Goal: Transaction & Acquisition: Purchase product/service

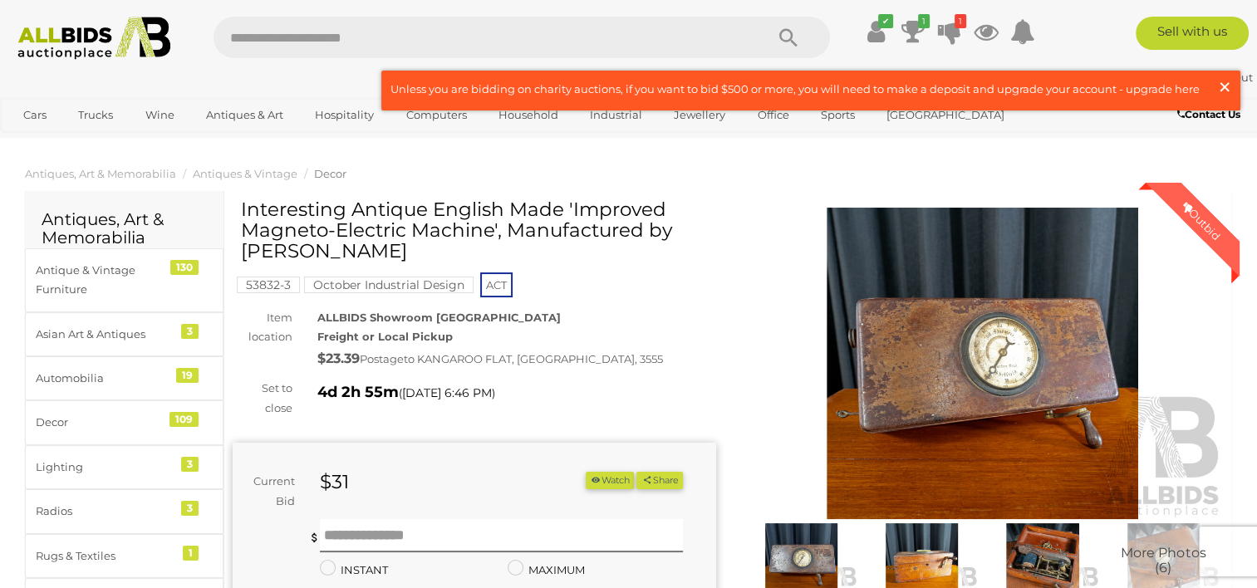
click at [1223, 84] on span "×" at bounding box center [1224, 87] width 15 height 32
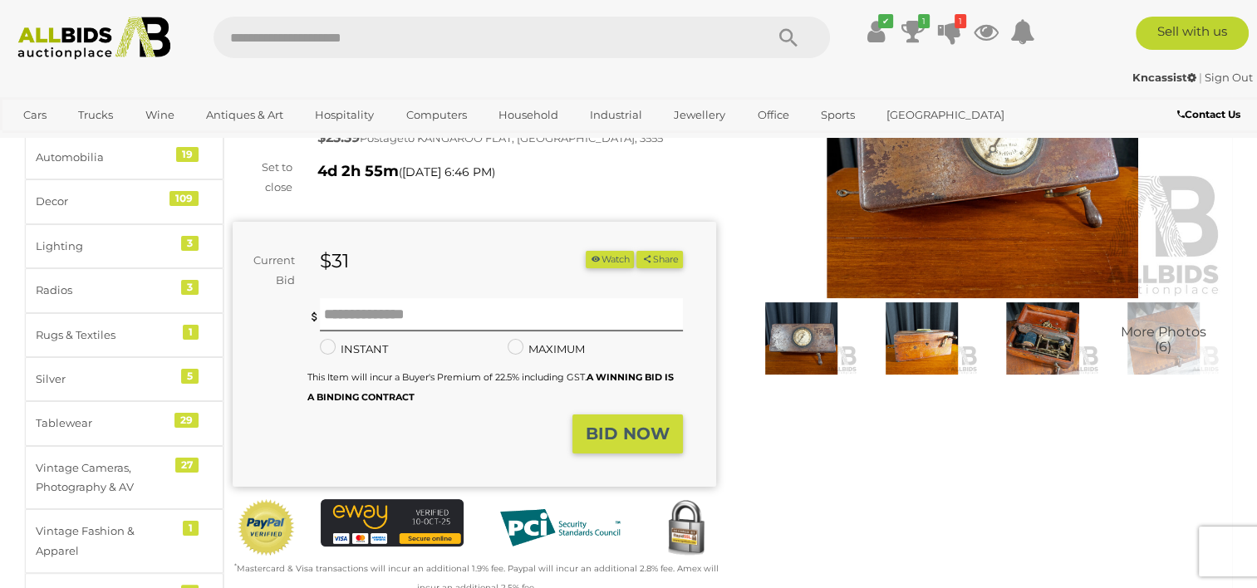
scroll to position [218, 0]
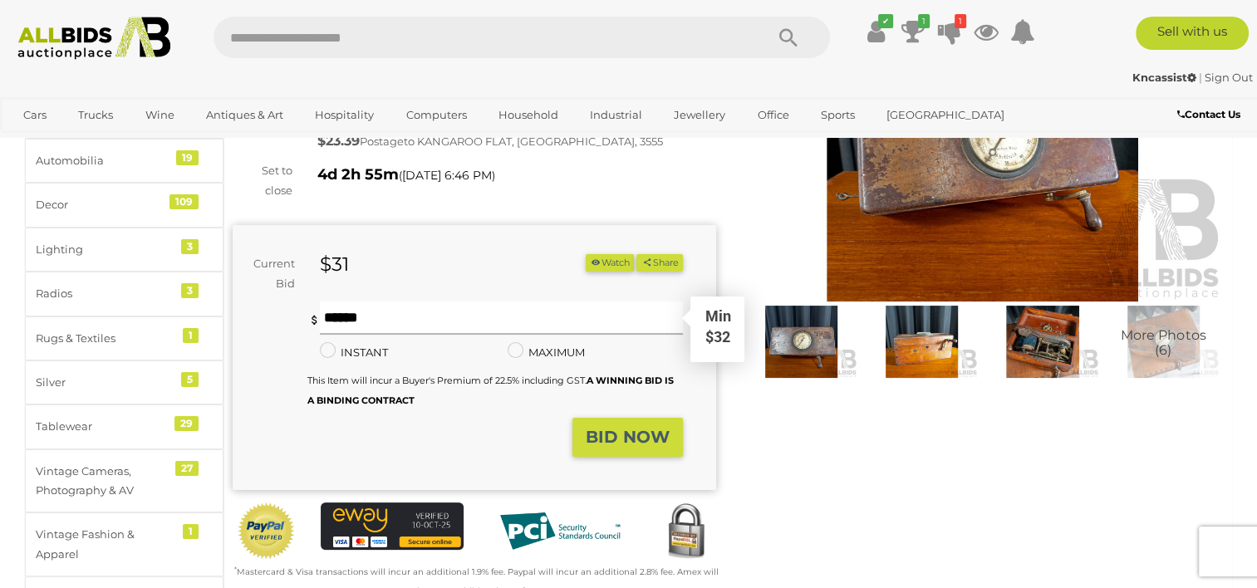
click at [364, 311] on input "text" at bounding box center [501, 317] width 362 height 33
type input "*"
type input "**"
click at [631, 442] on strong "BID NOW" at bounding box center [627, 437] width 84 height 20
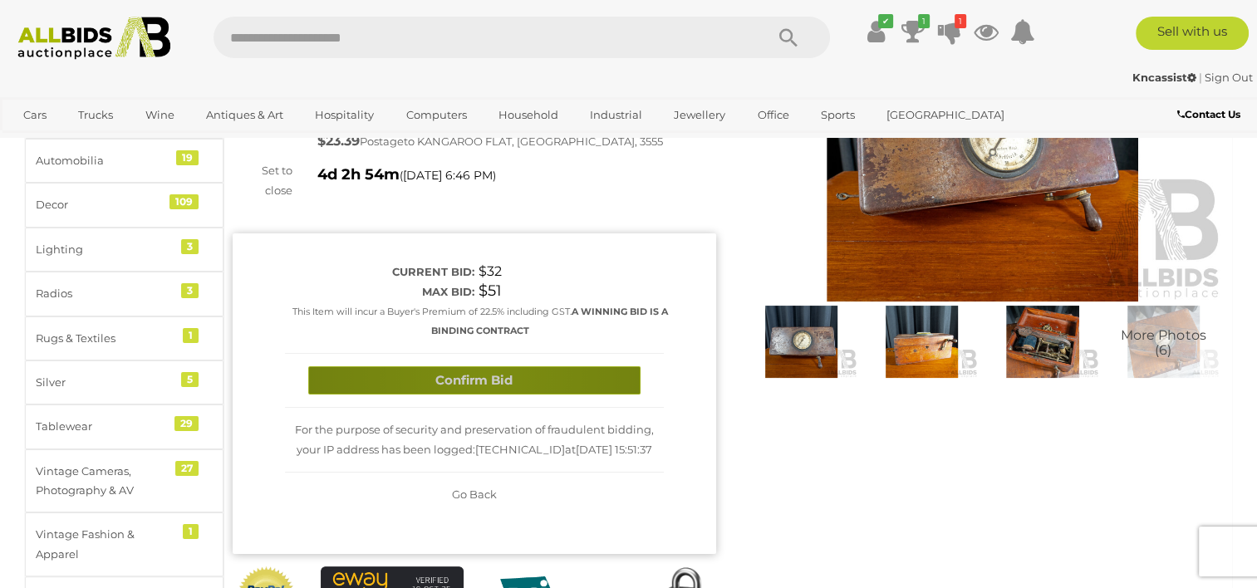
click at [483, 375] on button "Confirm Bid" at bounding box center [474, 380] width 332 height 29
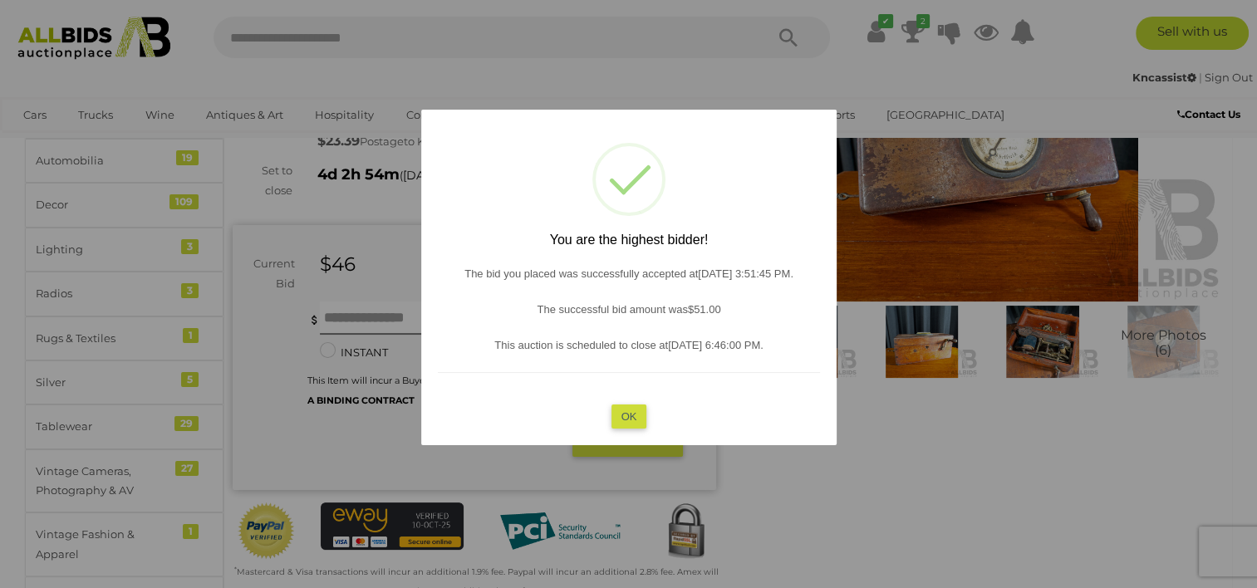
click at [630, 419] on button "OK" at bounding box center [628, 416] width 36 height 24
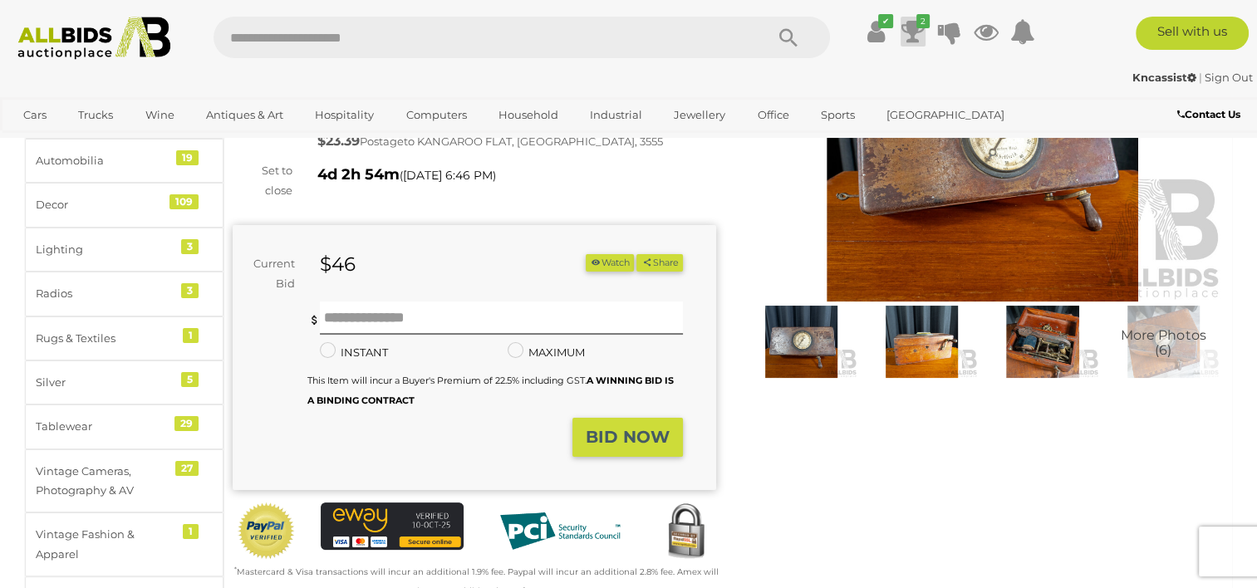
click at [909, 28] on icon at bounding box center [912, 32] width 23 height 30
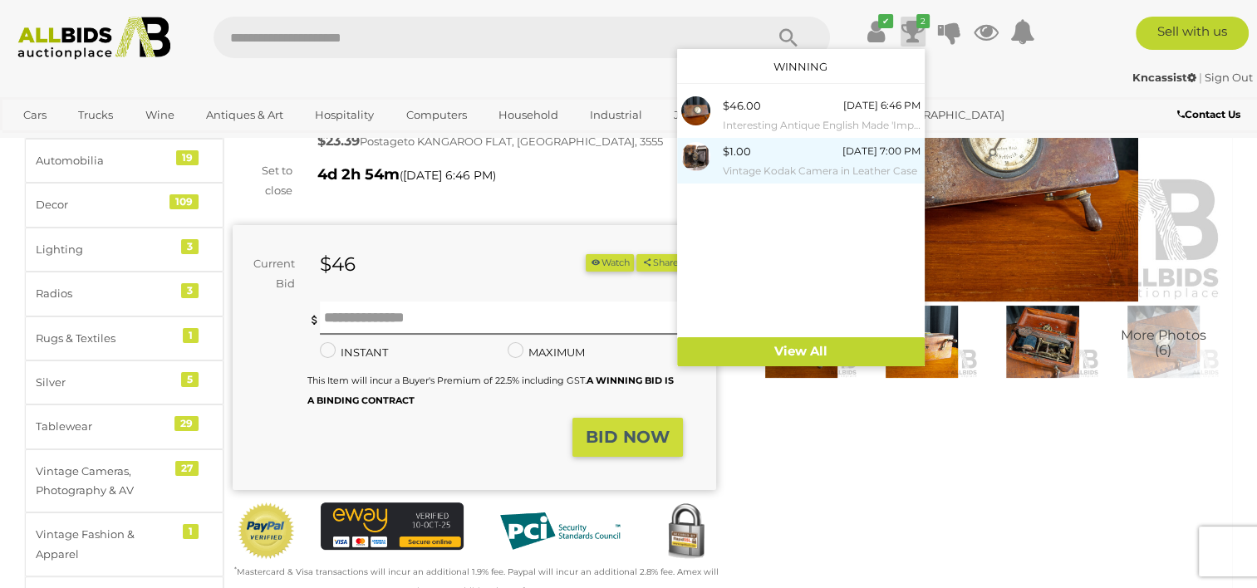
click at [795, 159] on div "$1.00 Wednesday 7:00 PM Vintage Kodak Camera in Leather Case" at bounding box center [822, 160] width 198 height 37
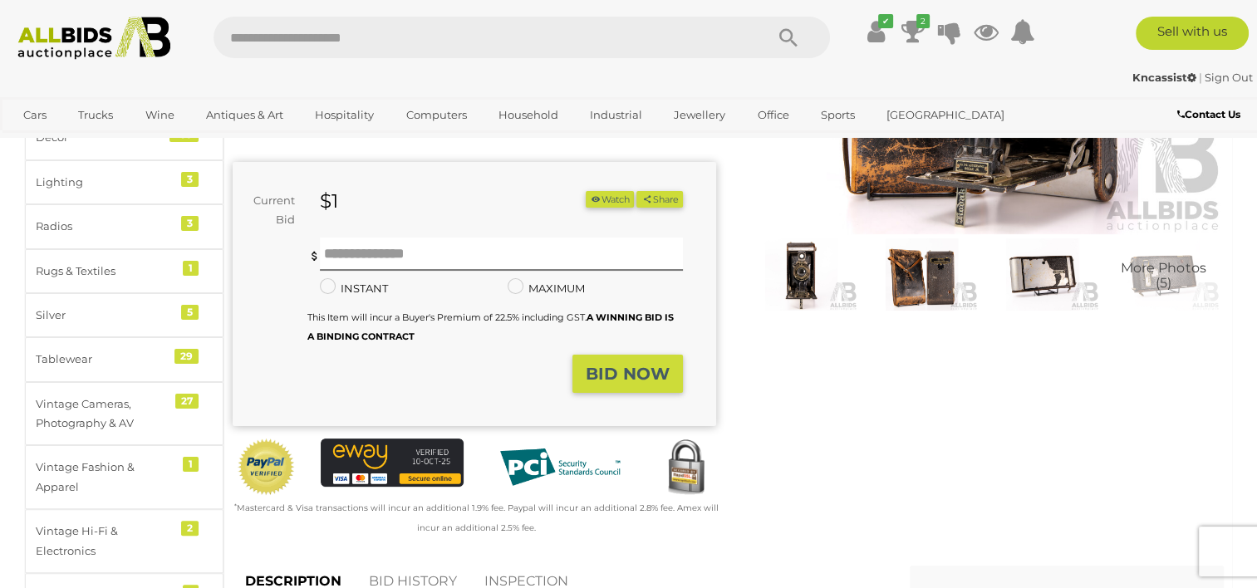
scroll to position [282, 0]
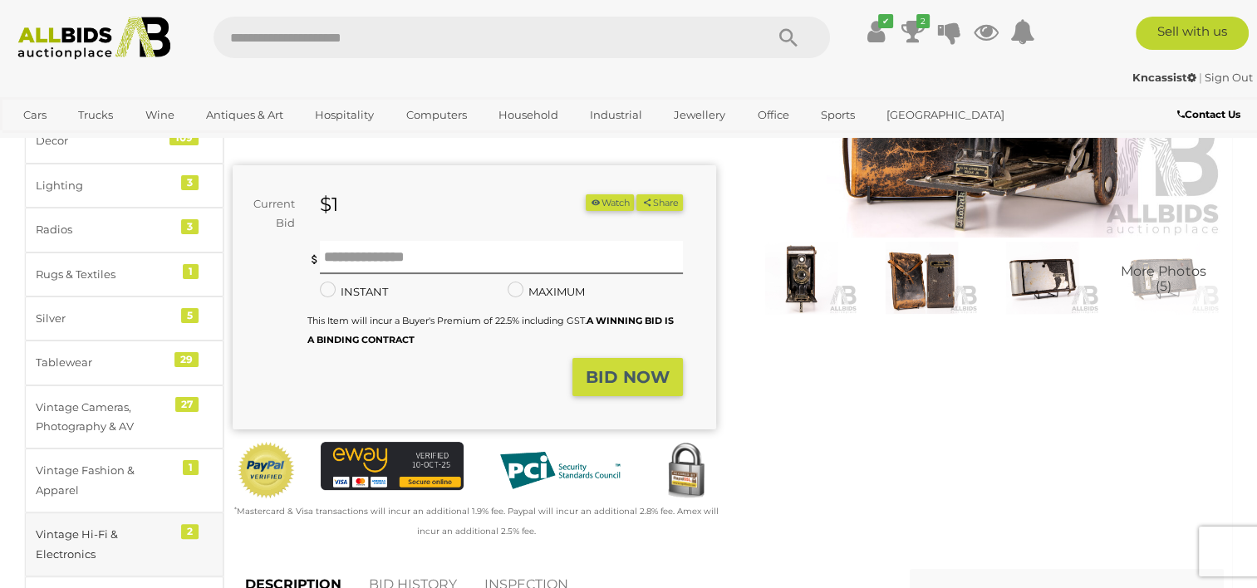
click at [192, 528] on div "2" at bounding box center [189, 531] width 17 height 15
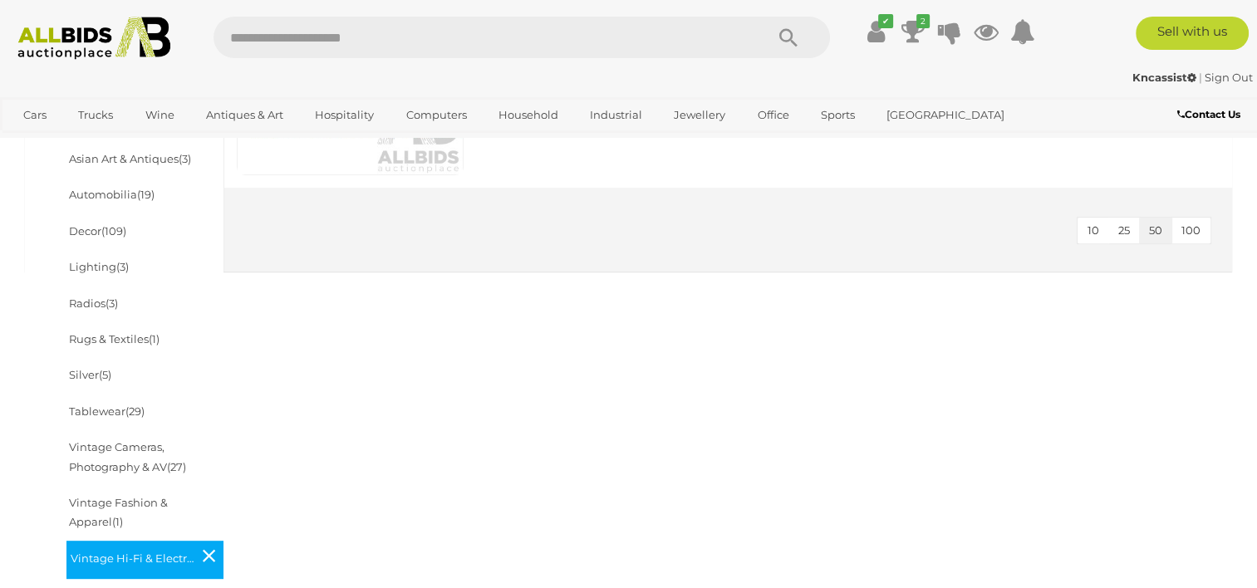
scroll to position [592, 0]
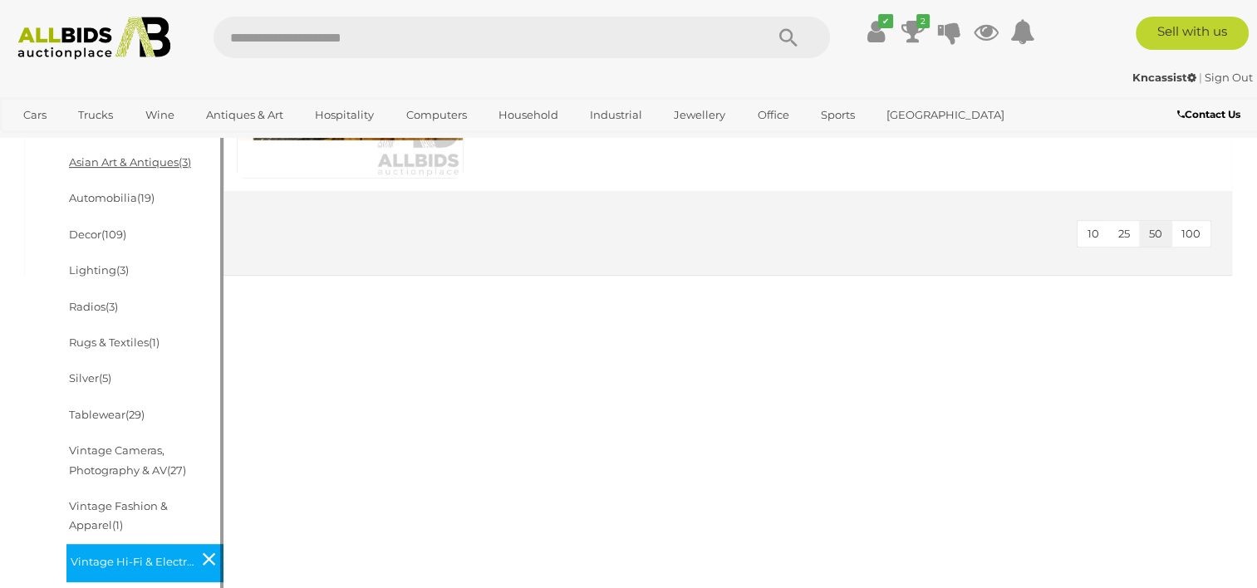
click at [156, 164] on link "Asian Art & Antiques (3)" at bounding box center [130, 161] width 122 height 13
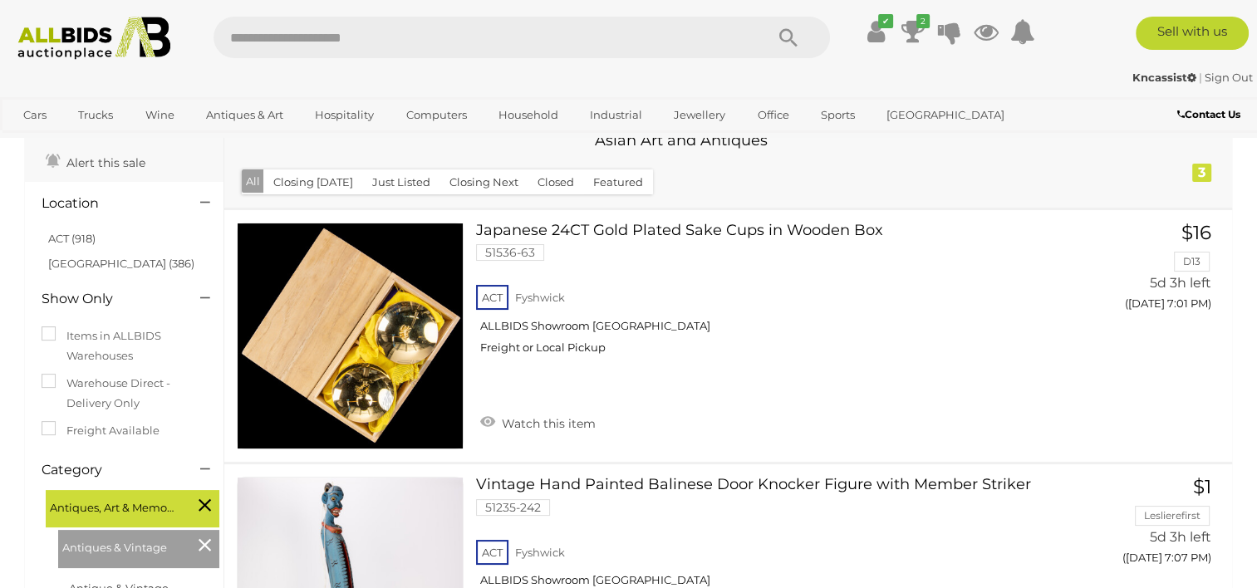
scroll to position [116, 0]
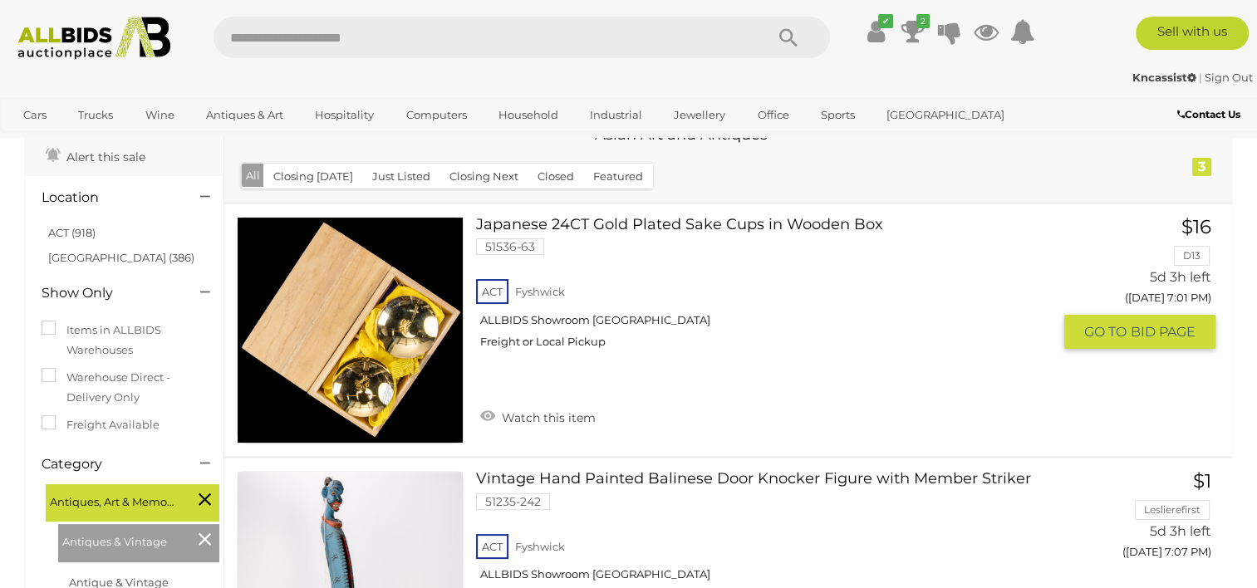
click at [374, 322] on link at bounding box center [350, 330] width 227 height 227
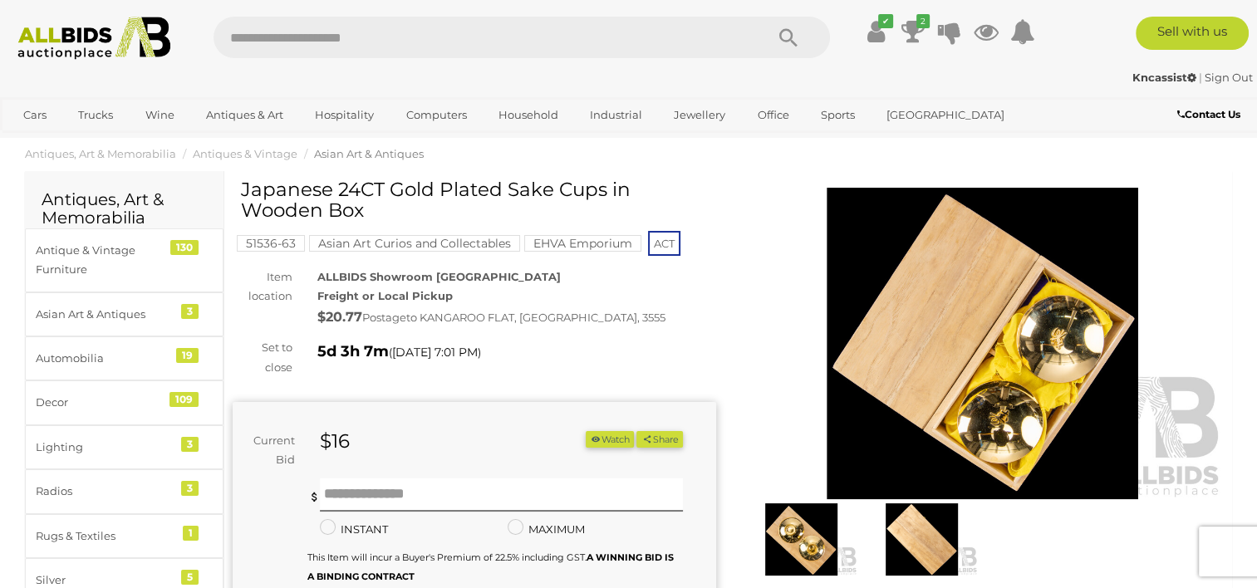
scroll to position [17, 0]
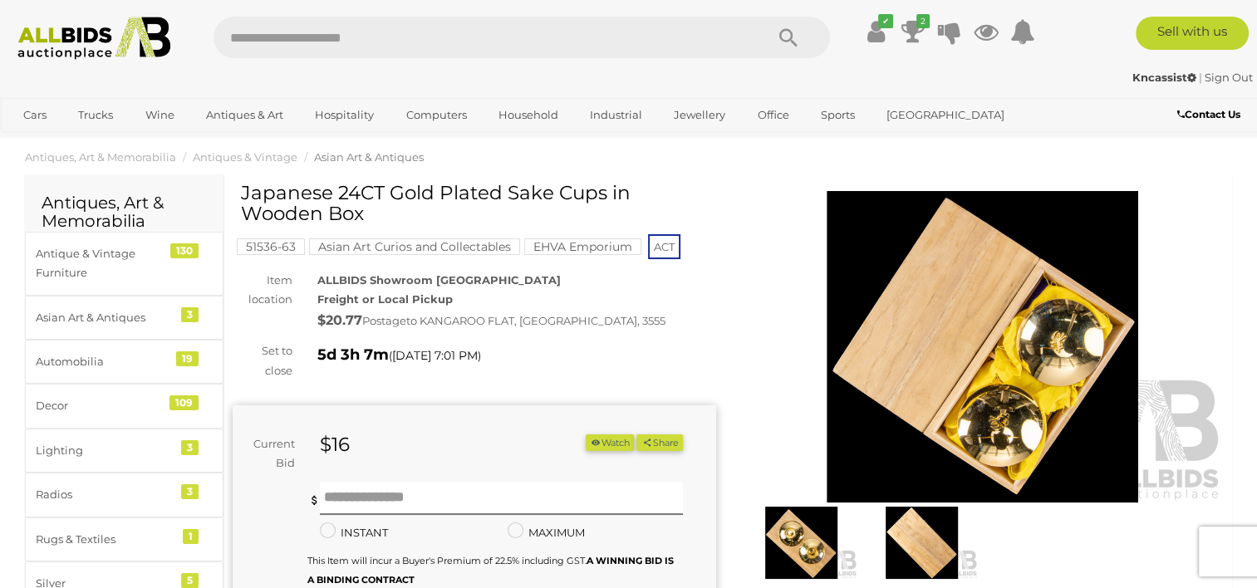
click at [1051, 343] on img at bounding box center [982, 346] width 483 height 311
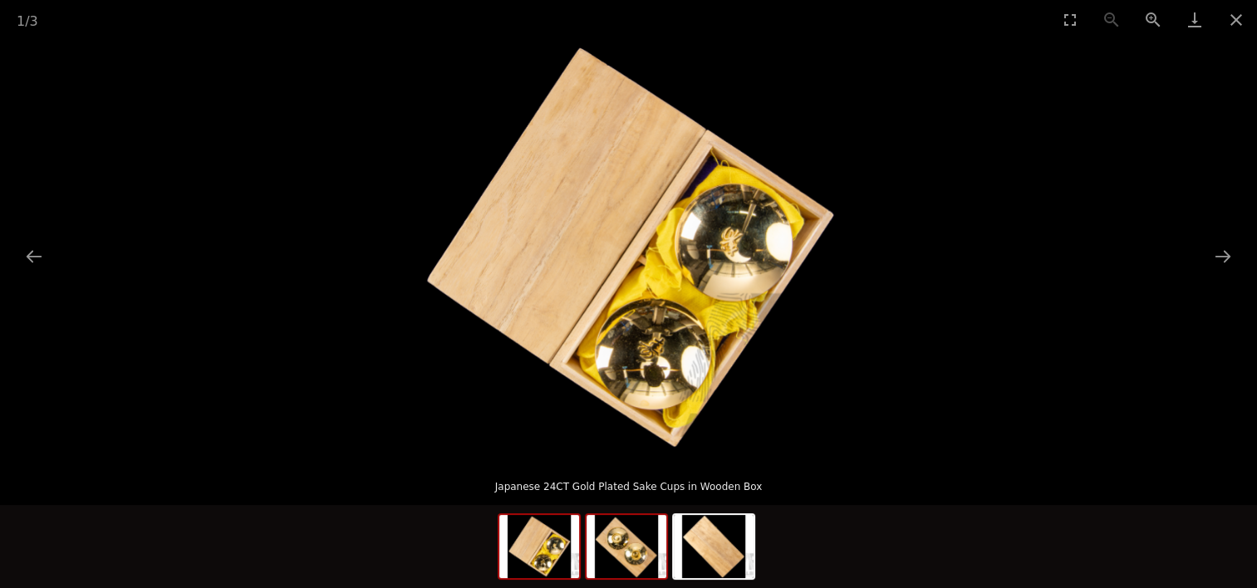
click at [617, 565] on img at bounding box center [626, 546] width 80 height 63
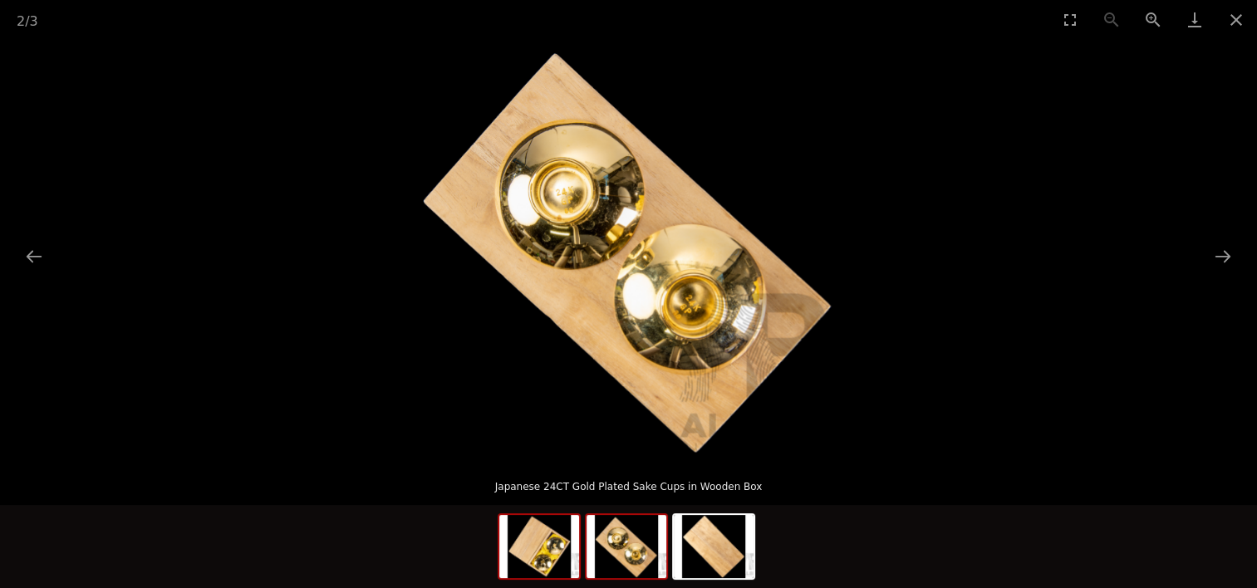
click at [541, 567] on img at bounding box center [539, 546] width 80 height 63
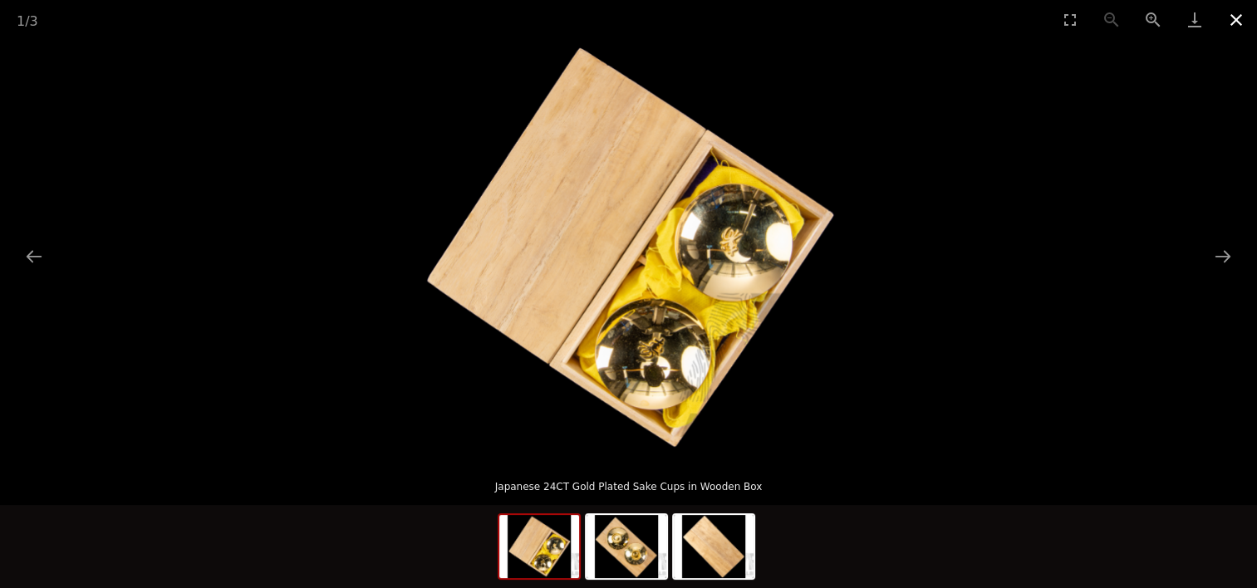
click at [1236, 21] on button "Close gallery" at bounding box center [1236, 19] width 42 height 39
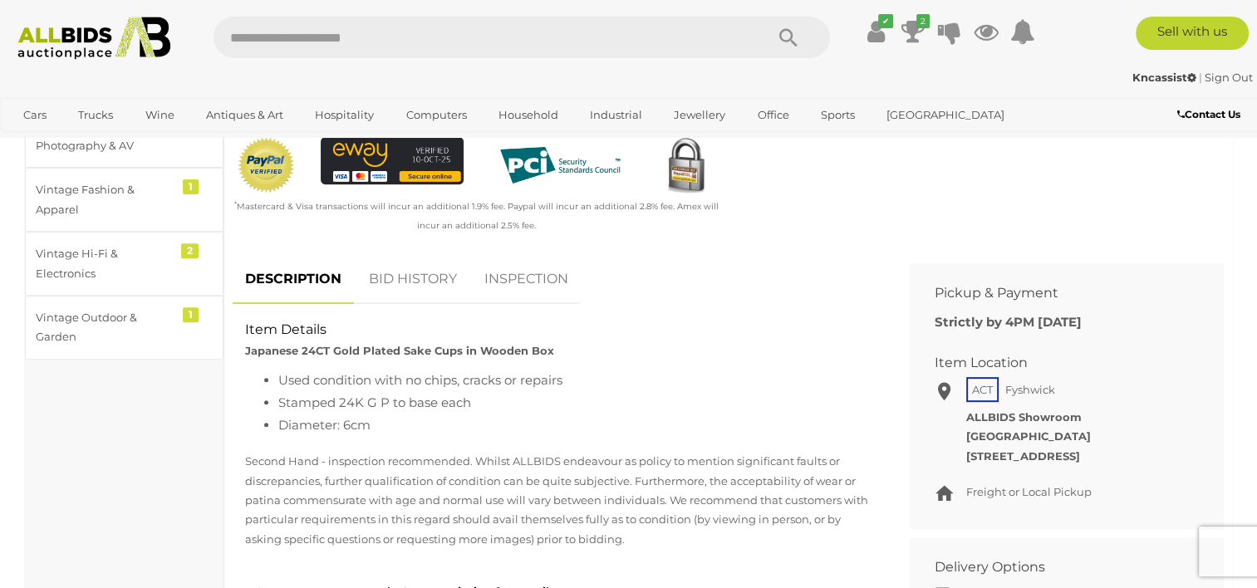
scroll to position [569, 0]
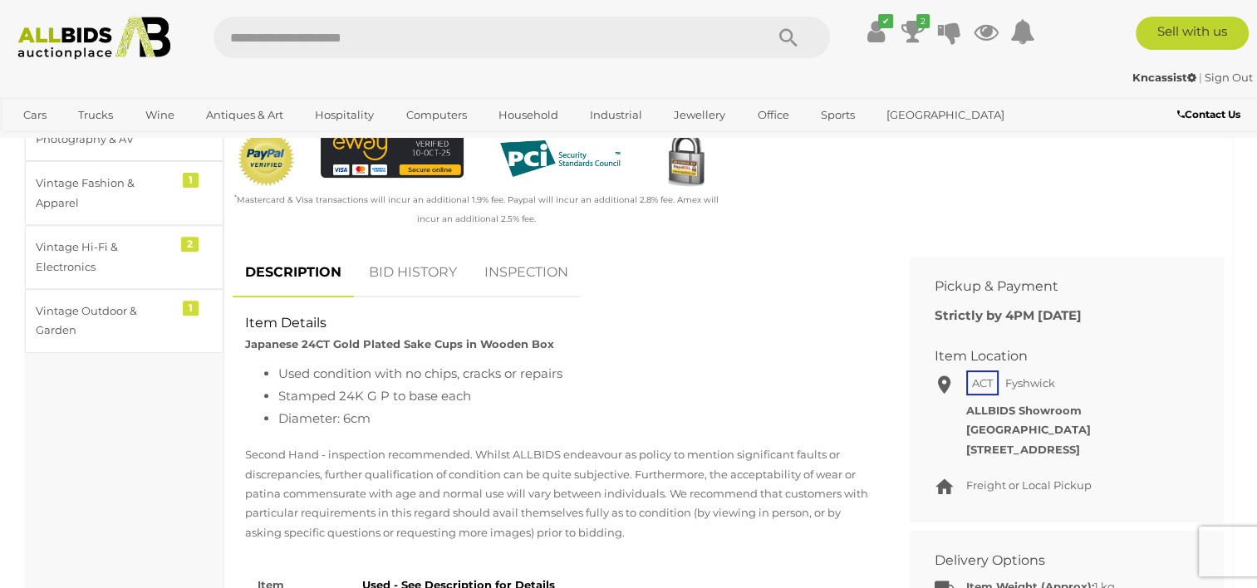
click at [1254, 181] on section "Antiques, Art & Memorabilia Antiques & Vintage Asian Art & Antiques Antiques, A…" at bounding box center [628, 551] width 1257 height 1920
click at [173, 306] on link "Vintage Outdoor & Garden 1" at bounding box center [124, 321] width 198 height 64
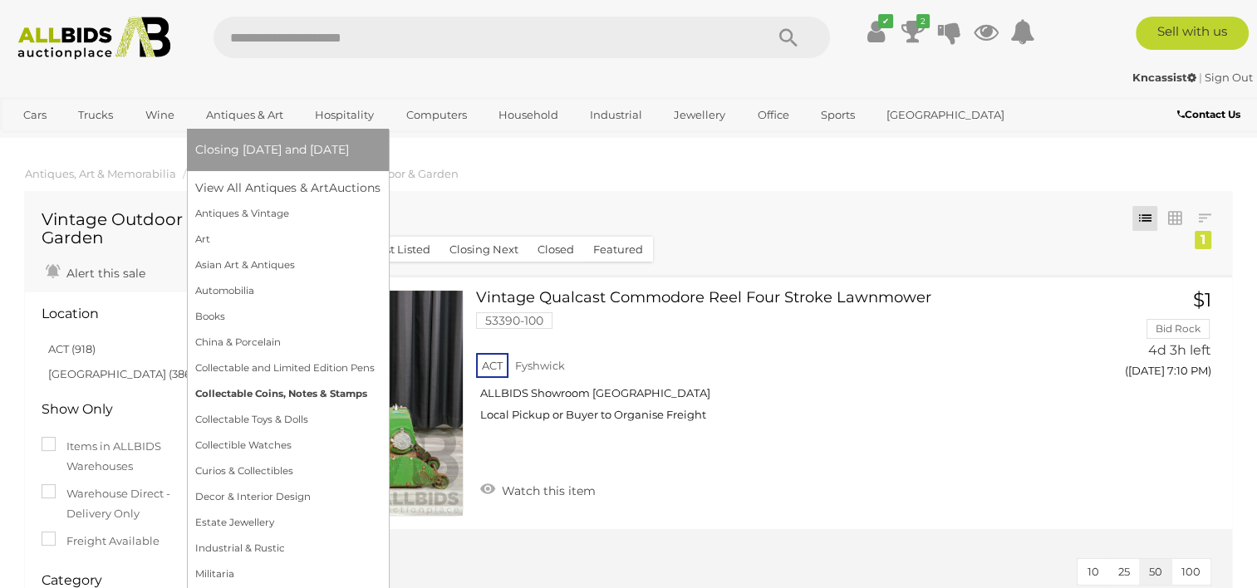
click at [228, 389] on link "Collectable Coins, Notes & Stamps" at bounding box center [287, 394] width 185 height 26
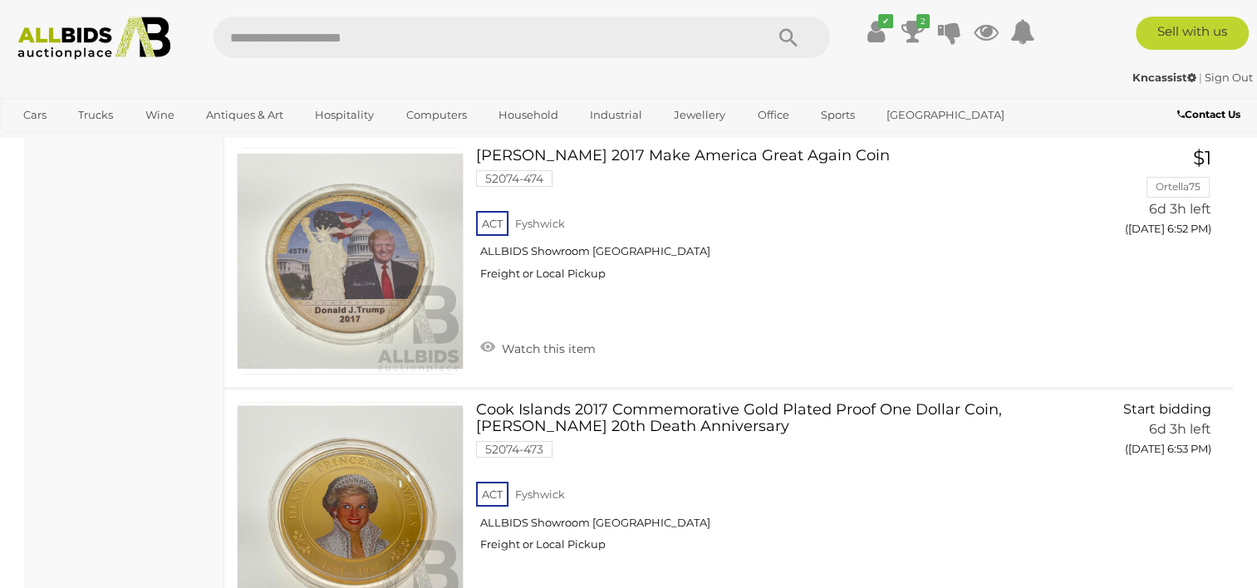
scroll to position [6150, 0]
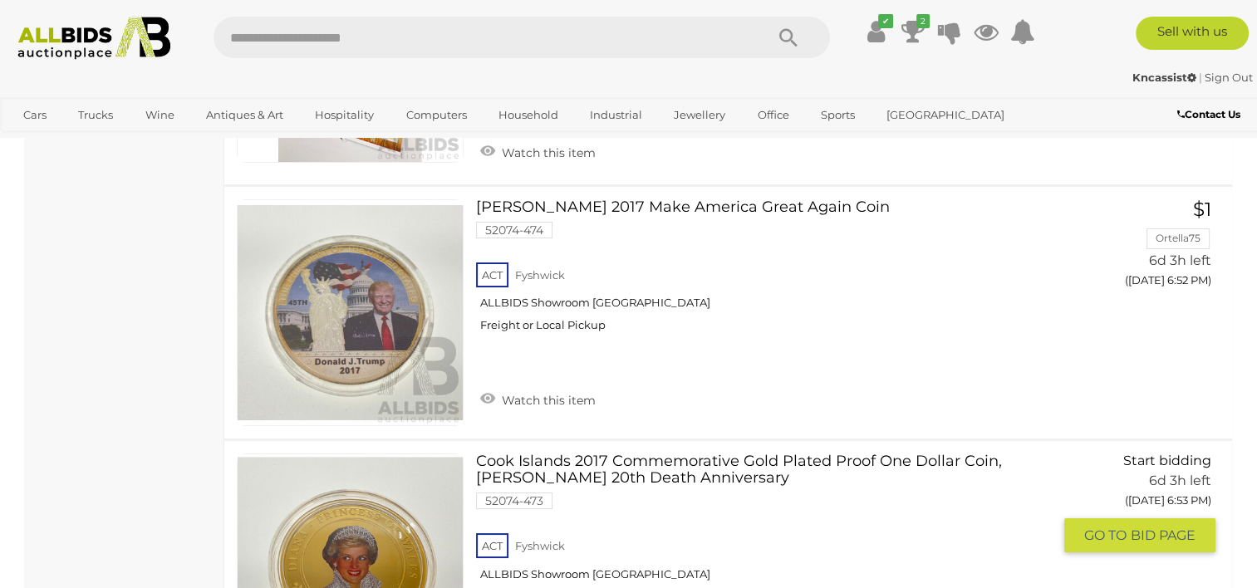
click at [575, 453] on link "Cook Islands 2017 Commemorative Gold Plated Proof One Dollar Coin, Princess Dia…" at bounding box center [769, 534] width 563 height 162
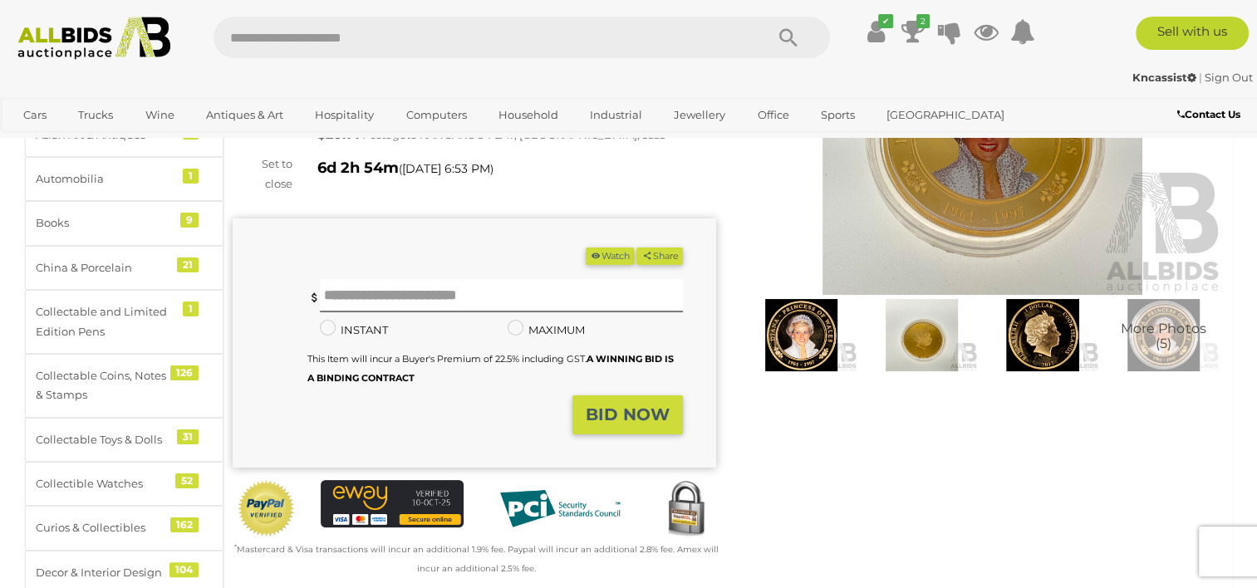
scroll to position [220, 0]
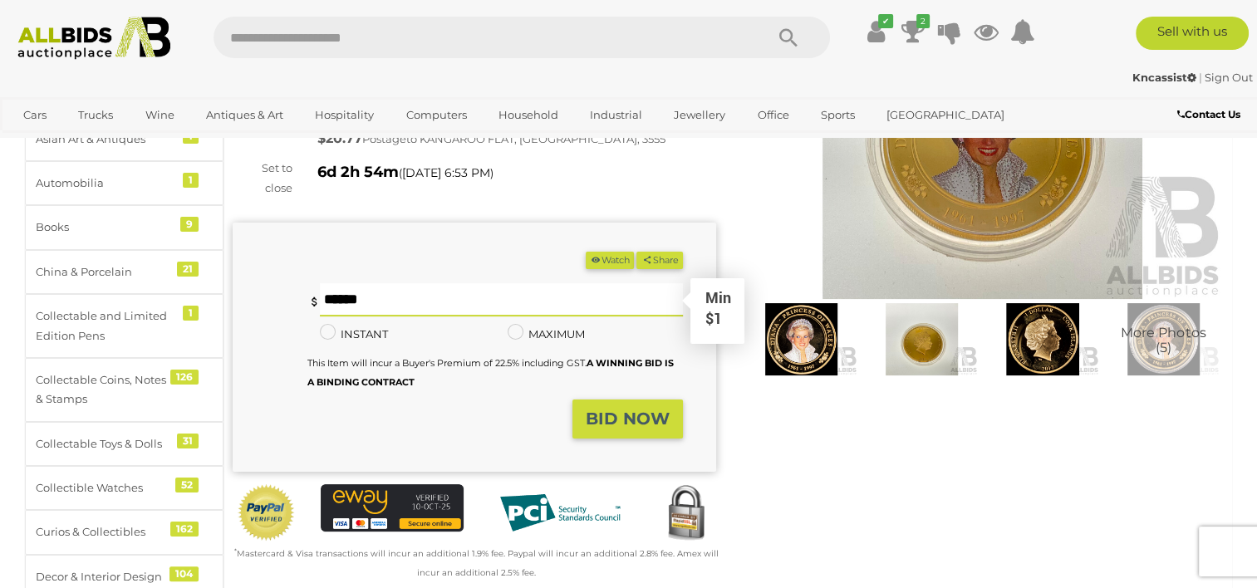
click at [379, 294] on input "text" at bounding box center [501, 299] width 362 height 33
type input "**"
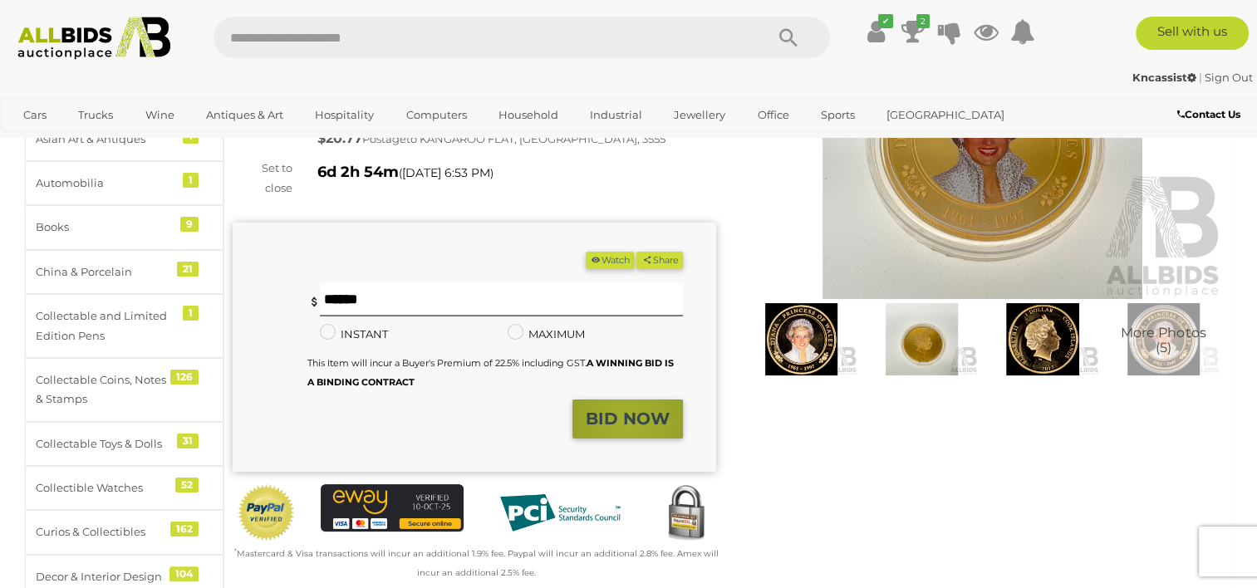
click at [627, 422] on strong "BID NOW" at bounding box center [627, 419] width 84 height 20
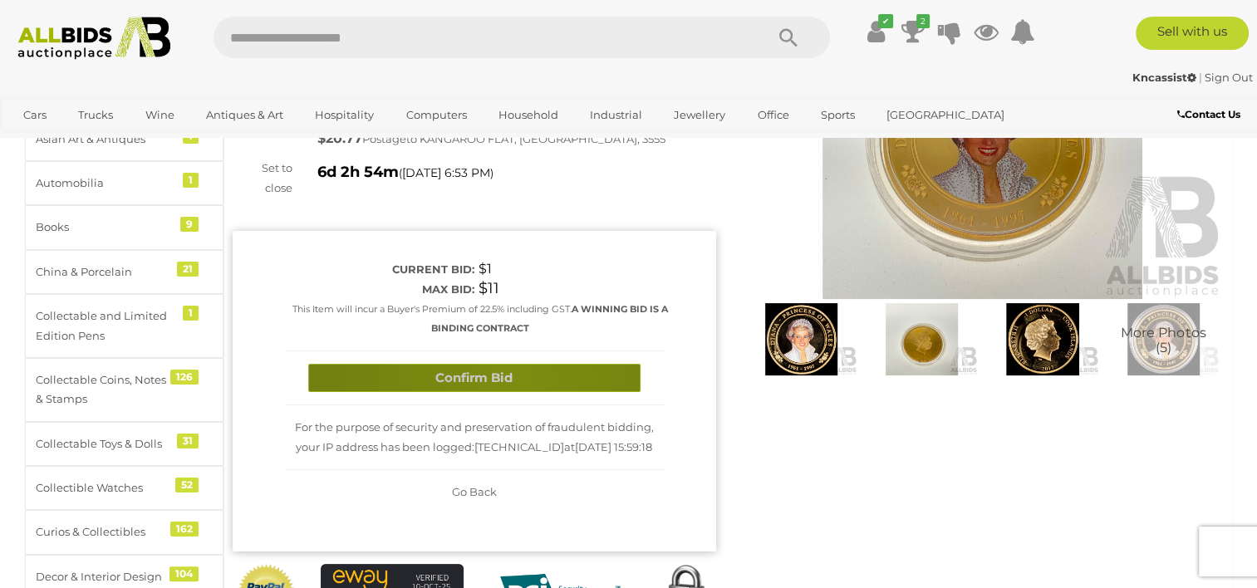
click at [512, 375] on button "Confirm Bid" at bounding box center [474, 378] width 332 height 29
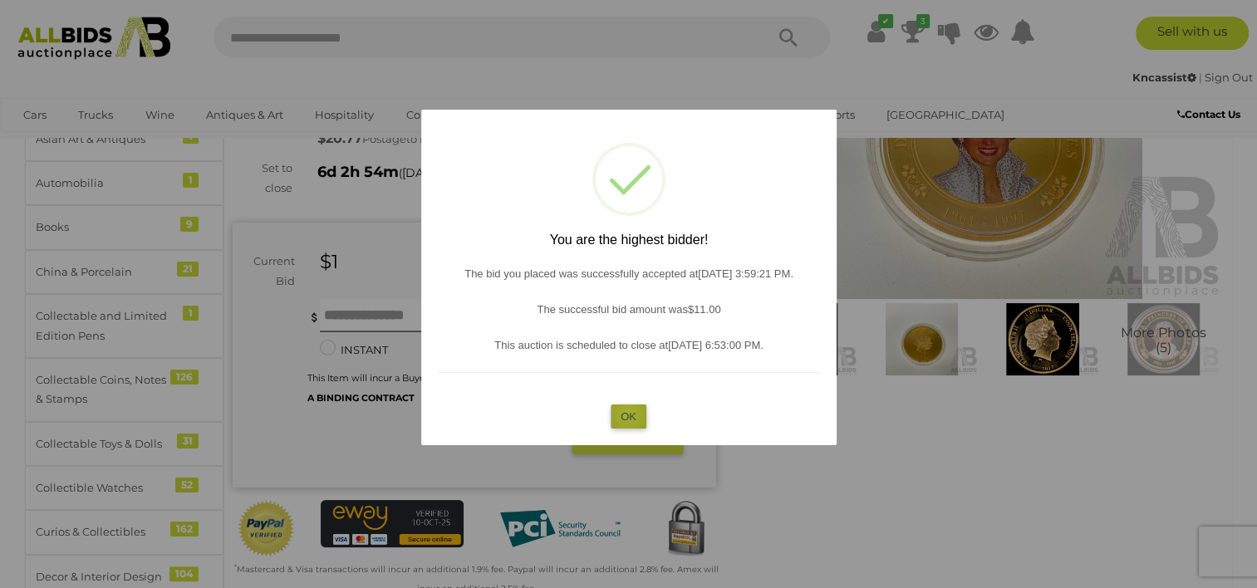
click at [628, 413] on button "OK" at bounding box center [628, 416] width 36 height 24
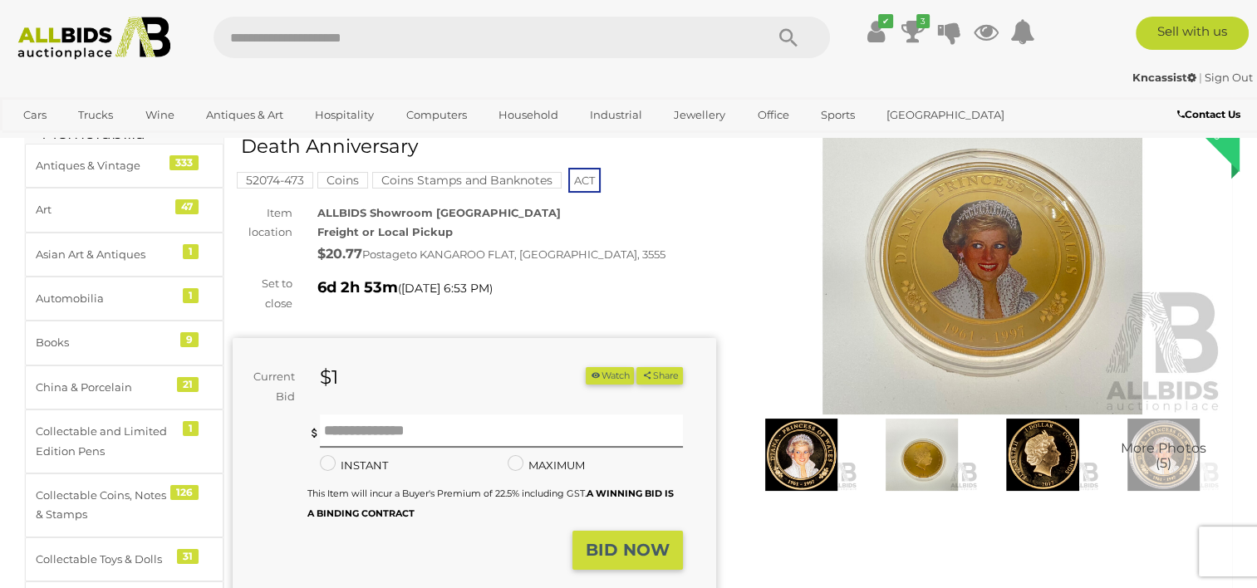
scroll to position [0, 0]
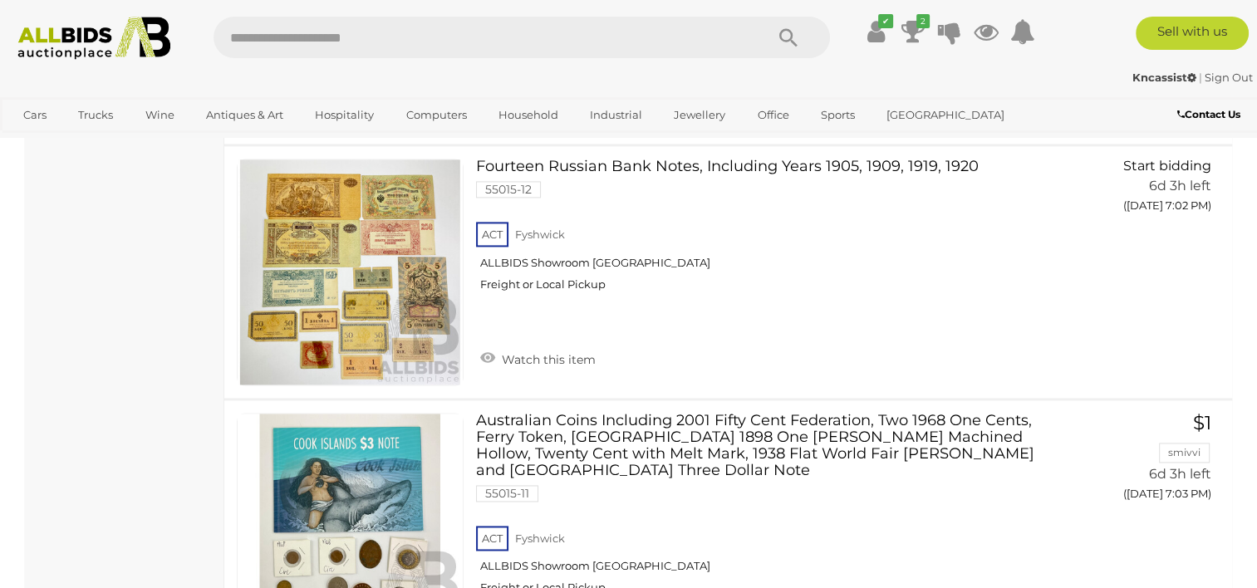
scroll to position [8588, 0]
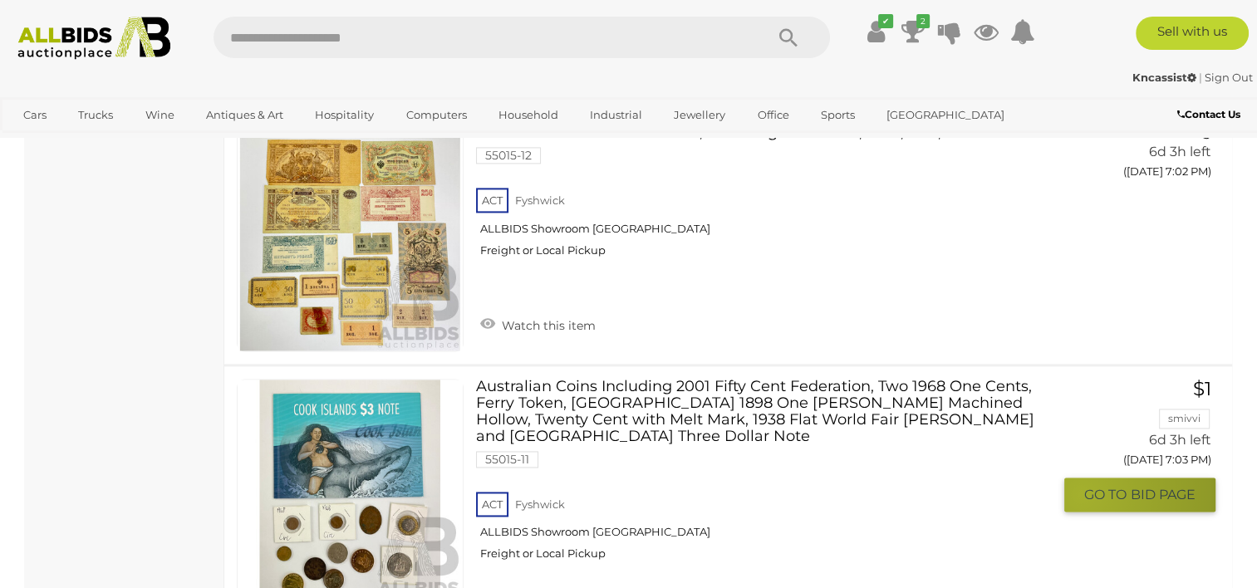
click at [1080, 478] on button "GO TO BID PAGE" at bounding box center [1139, 495] width 151 height 34
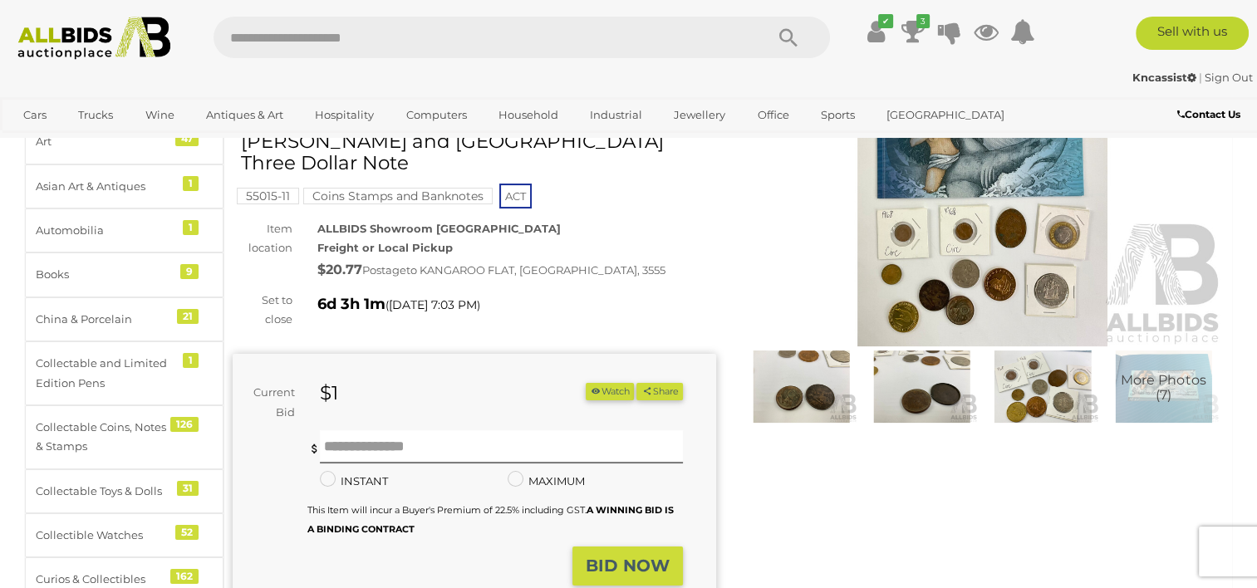
scroll to position [169, 0]
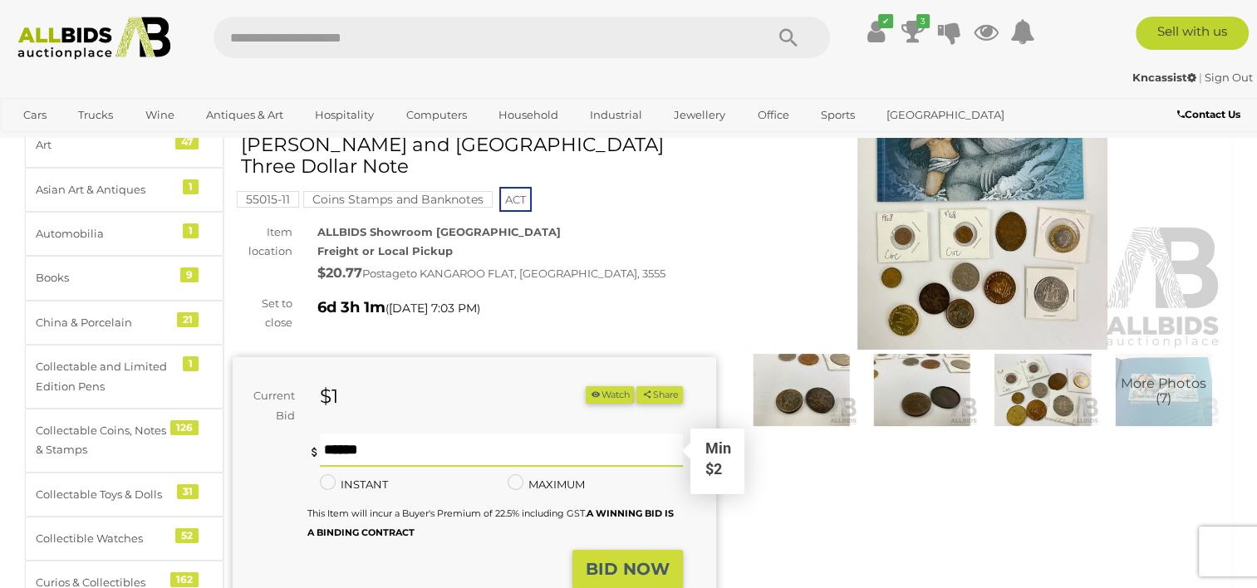
click at [354, 434] on input "text" at bounding box center [501, 450] width 362 height 33
type input "*"
click at [622, 559] on strong "BID NOW" at bounding box center [627, 569] width 84 height 20
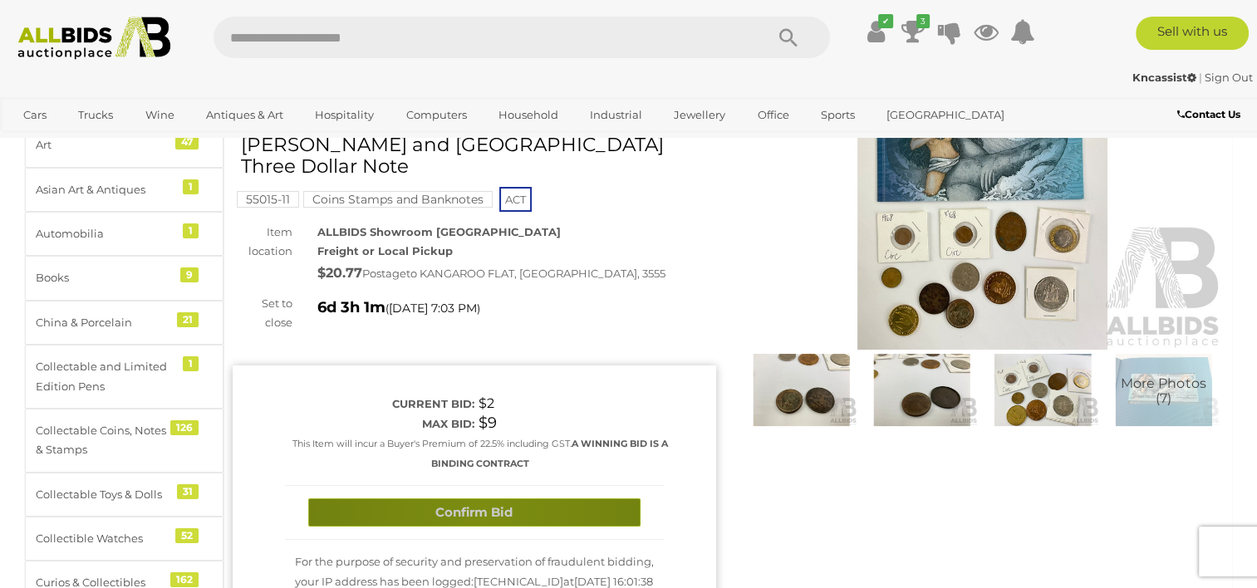
click at [484, 498] on button "Confirm Bid" at bounding box center [474, 512] width 332 height 29
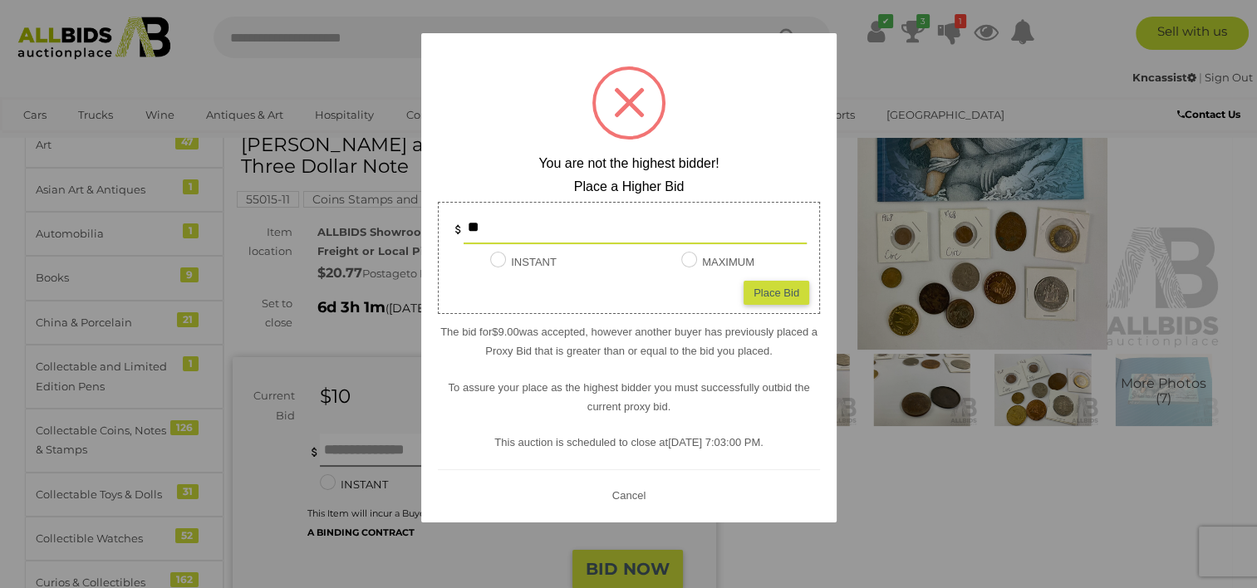
drag, startPoint x: 483, startPoint y: 226, endPoint x: 458, endPoint y: 225, distance: 24.9
click at [458, 225] on div "**" at bounding box center [628, 227] width 355 height 33
type input "**"
click at [782, 294] on div "Place Bid" at bounding box center [776, 293] width 66 height 24
type input "**"
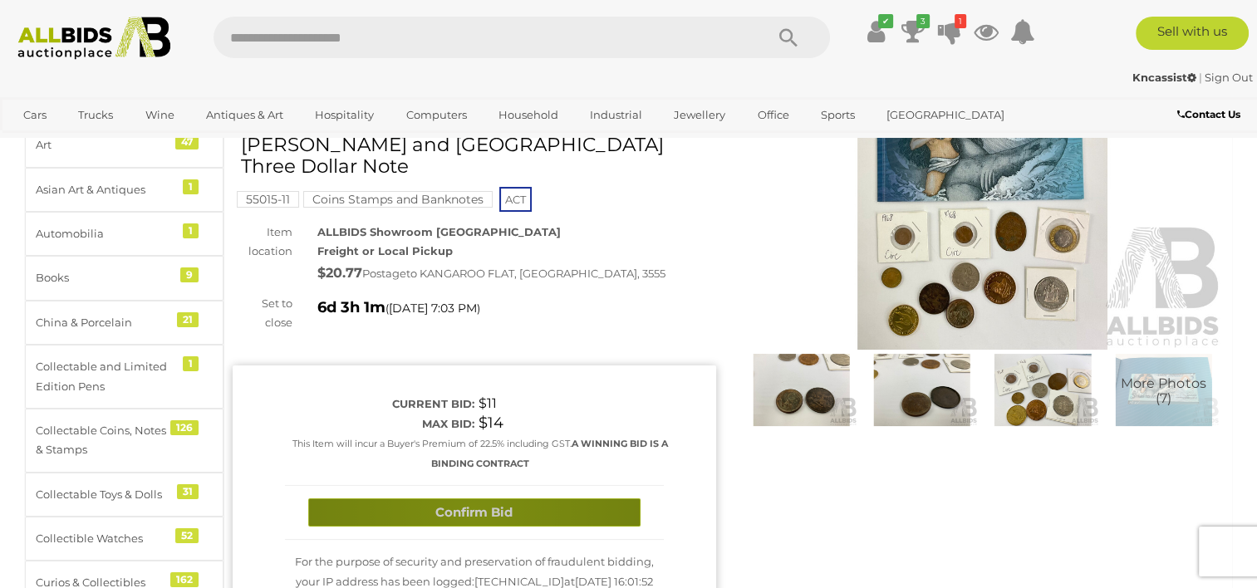
click at [472, 498] on button "Confirm Bid" at bounding box center [474, 512] width 332 height 29
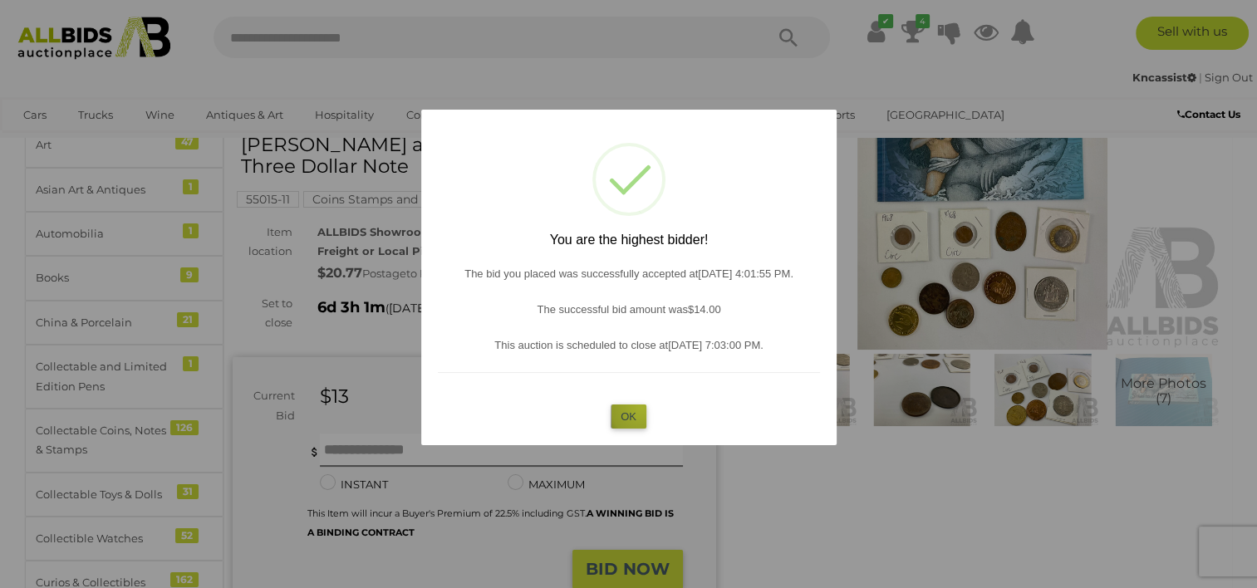
click at [641, 408] on button "OK" at bounding box center [628, 416] width 36 height 24
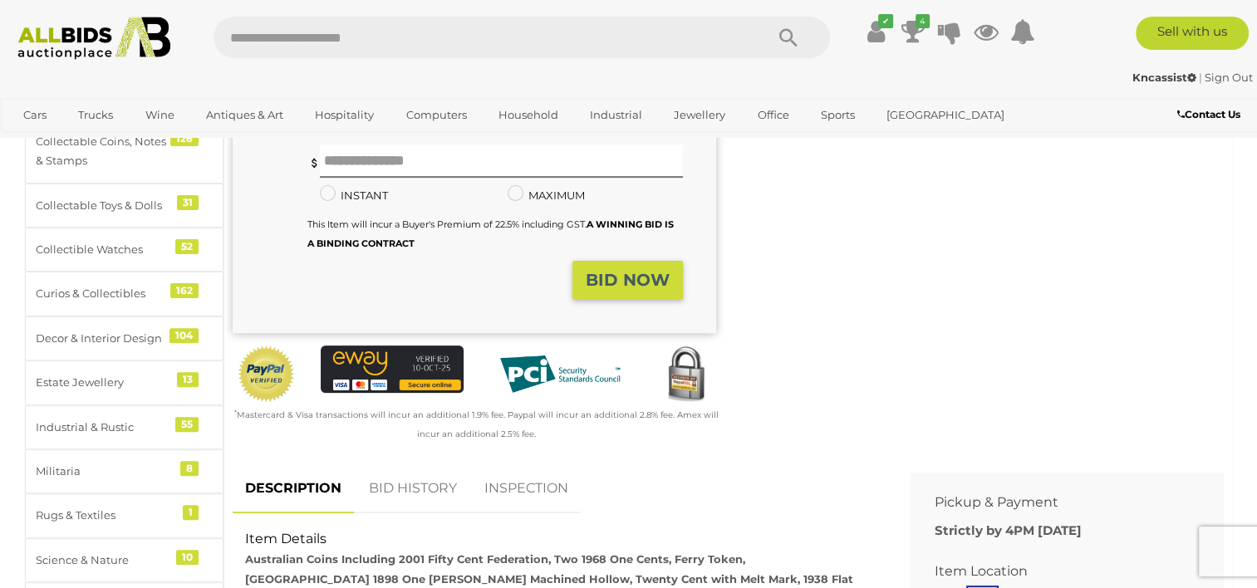
scroll to position [0, 0]
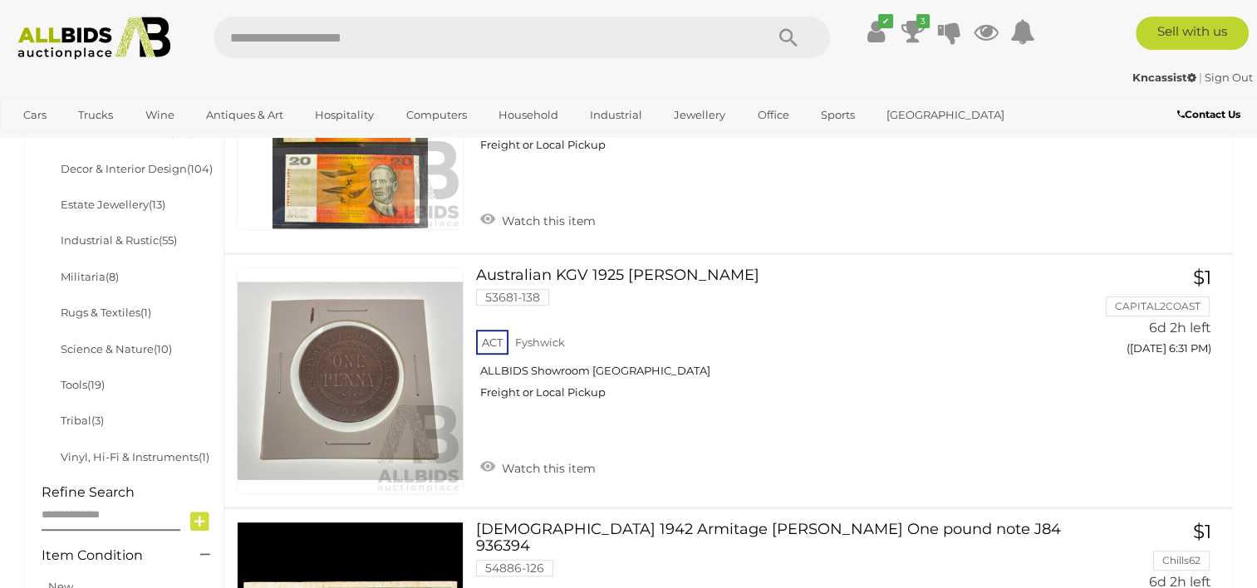
scroll to position [893, 0]
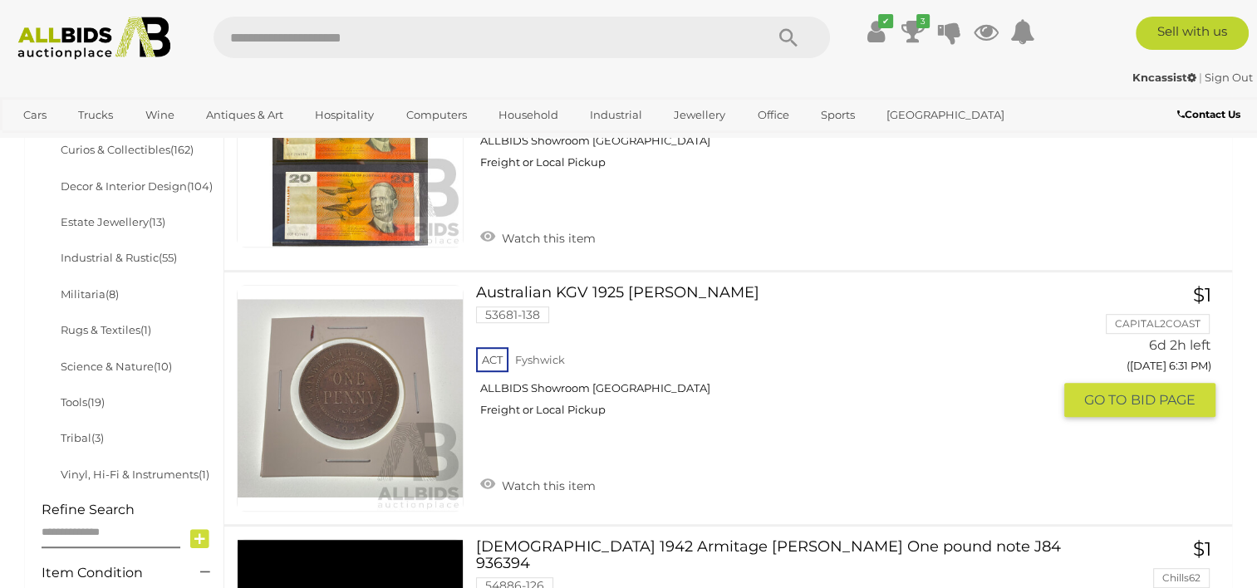
click at [1083, 404] on button "GO TO BID PAGE" at bounding box center [1139, 400] width 151 height 34
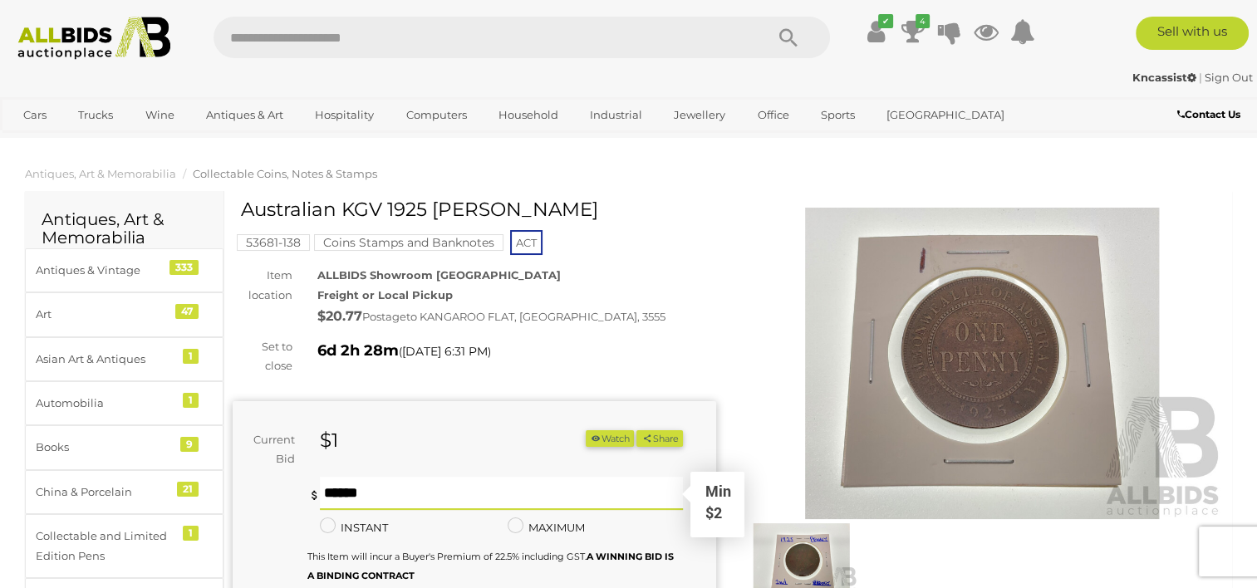
click at [355, 502] on input "text" at bounding box center [501, 493] width 362 height 33
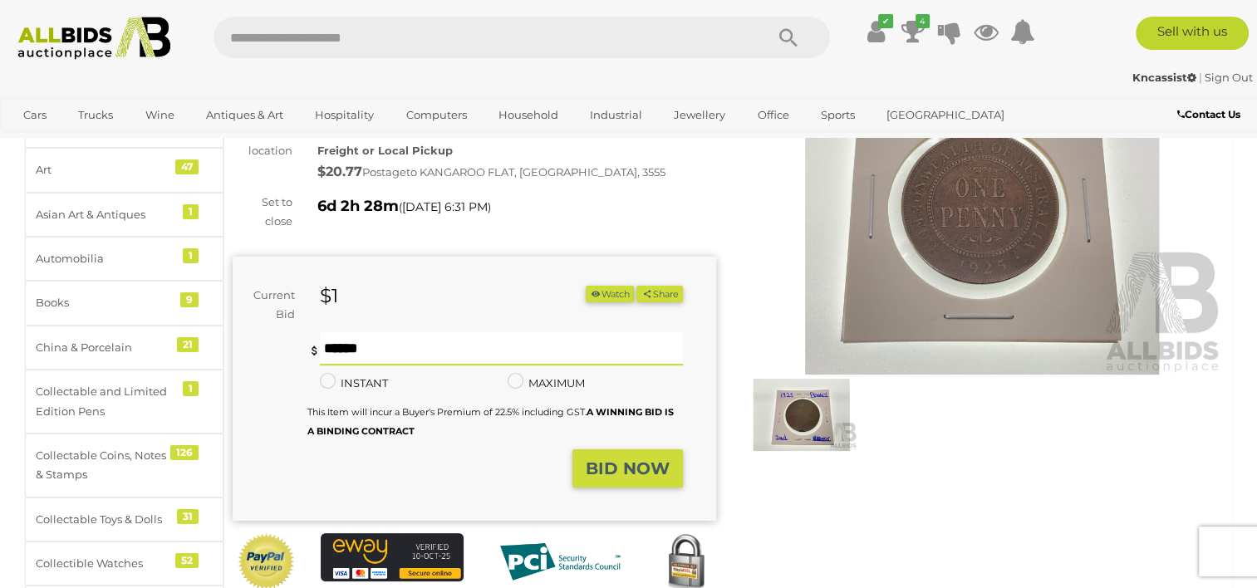
scroll to position [151, 0]
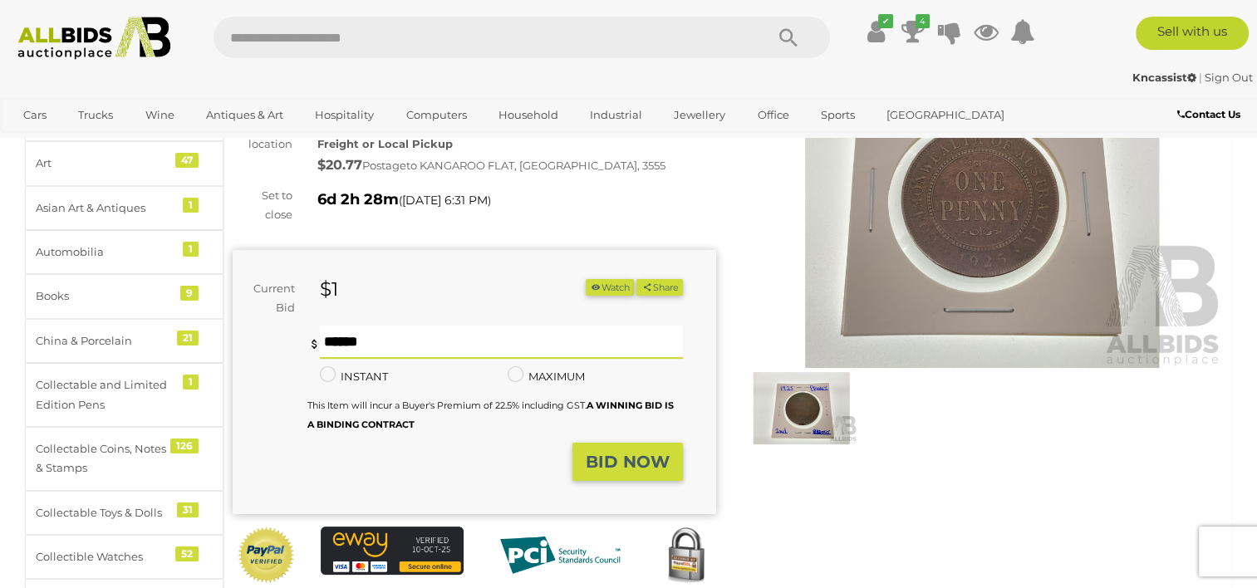
type input "*"
click at [620, 456] on strong "BID NOW" at bounding box center [627, 462] width 84 height 20
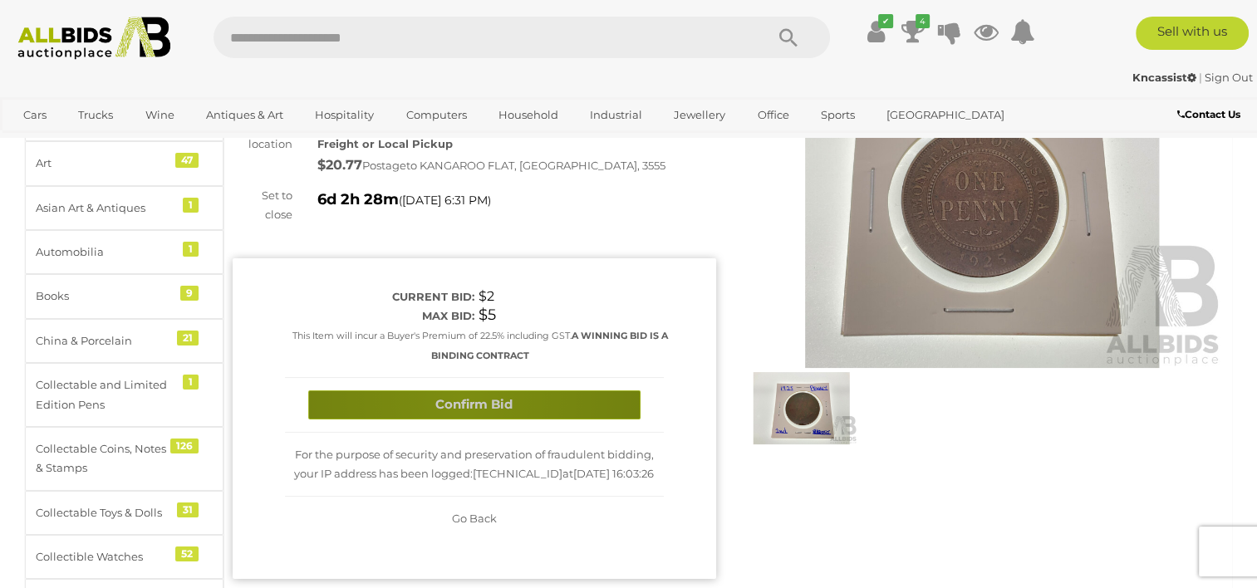
click at [461, 398] on button "Confirm Bid" at bounding box center [474, 404] width 332 height 29
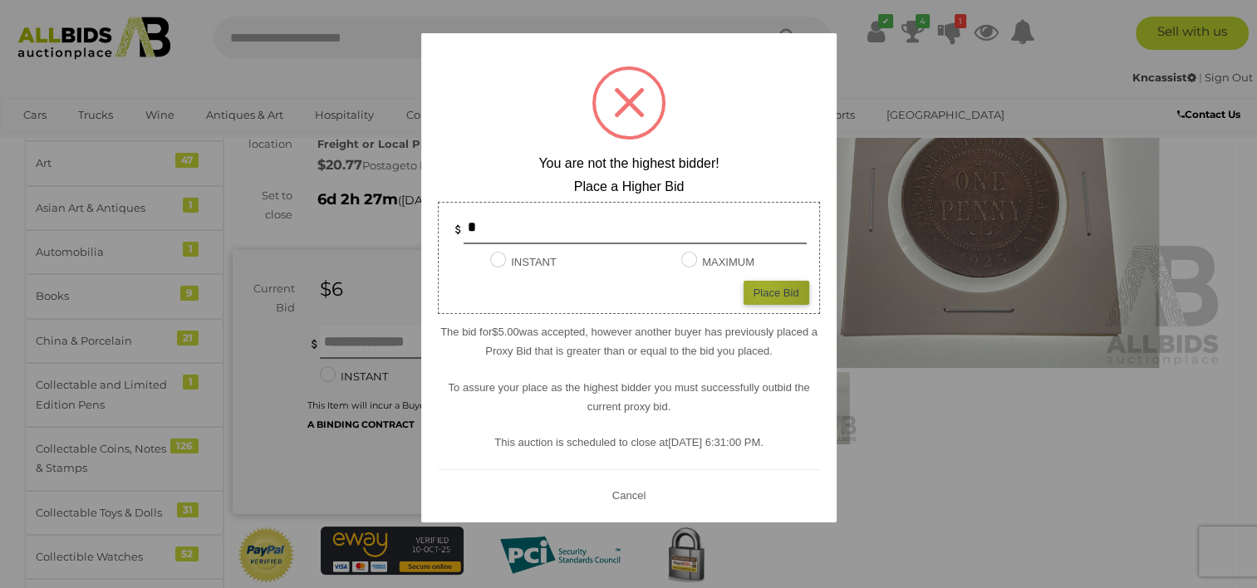
click at [762, 287] on div "Place Bid" at bounding box center [776, 293] width 66 height 24
type input "*"
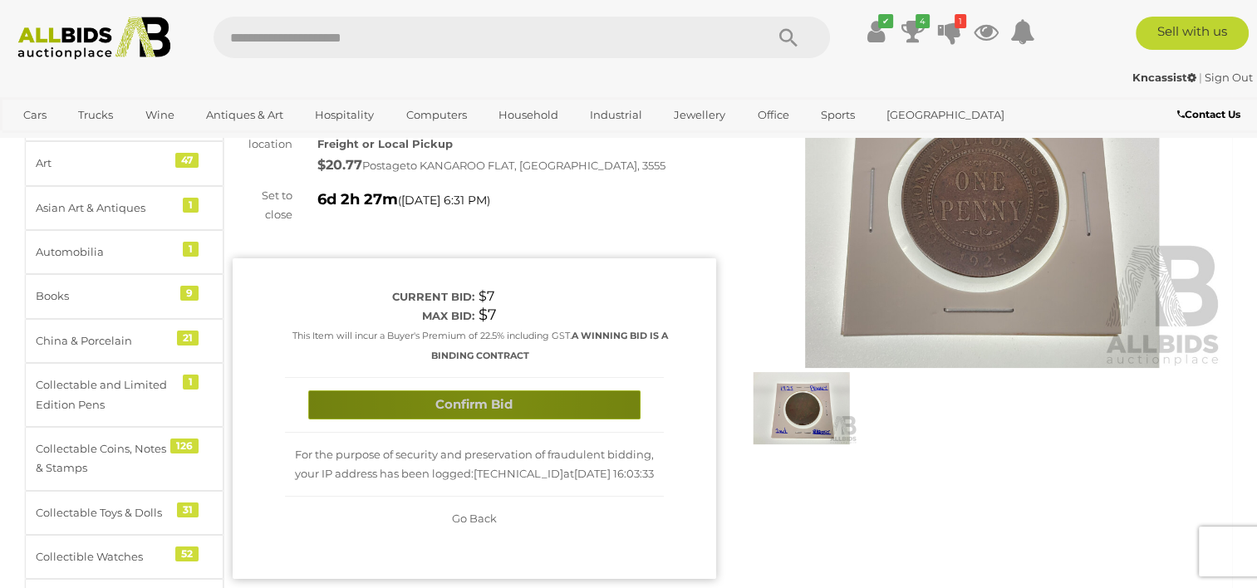
click at [492, 397] on button "Confirm Bid" at bounding box center [474, 404] width 332 height 29
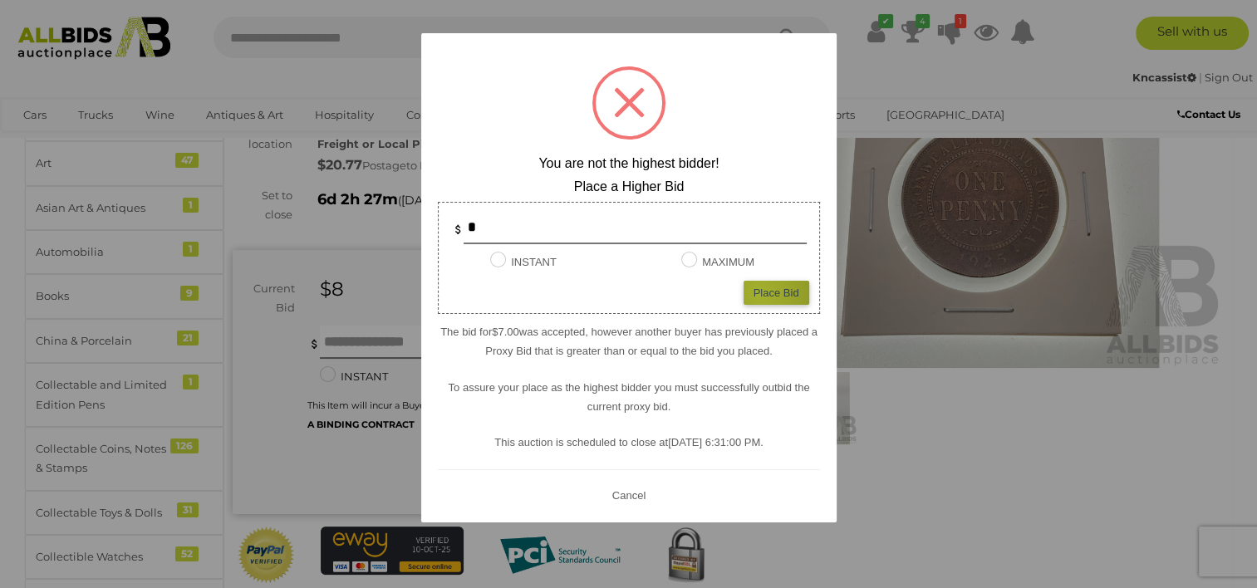
click at [760, 292] on div "Place Bid" at bounding box center [776, 293] width 66 height 24
type input "*"
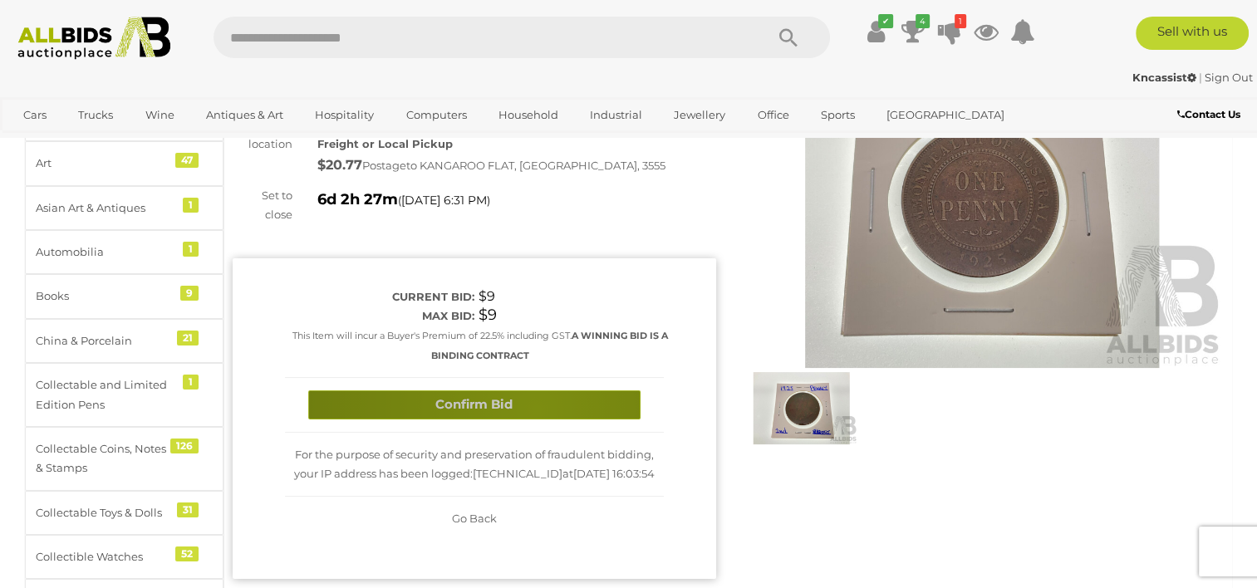
click at [536, 409] on button "Confirm Bid" at bounding box center [474, 404] width 332 height 29
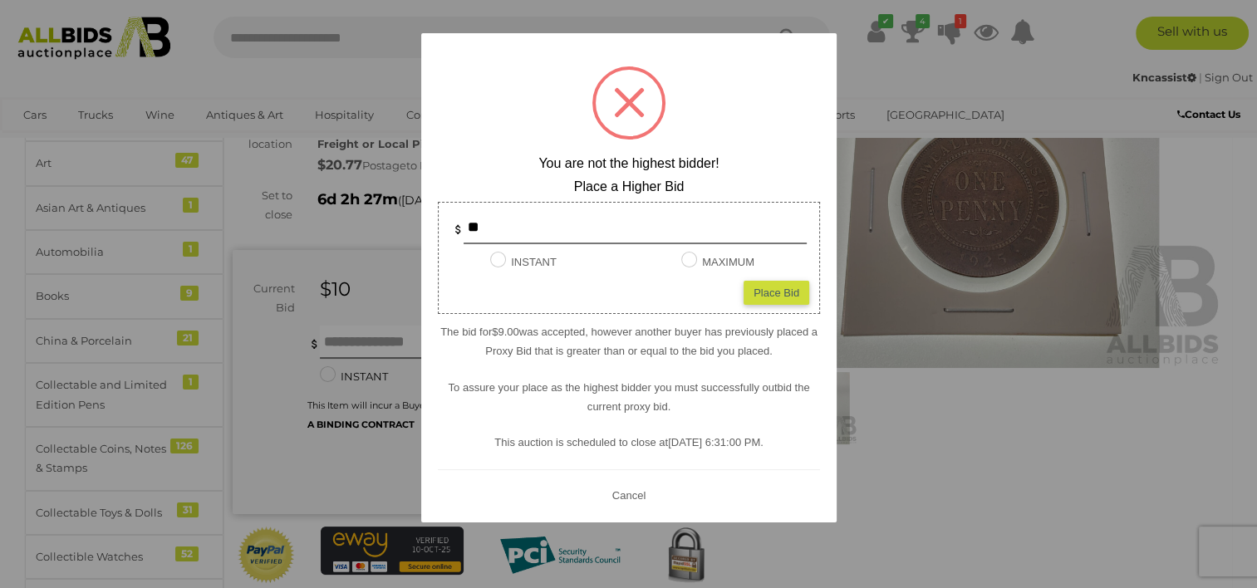
click at [628, 500] on button "Cancel" at bounding box center [627, 495] width 43 height 21
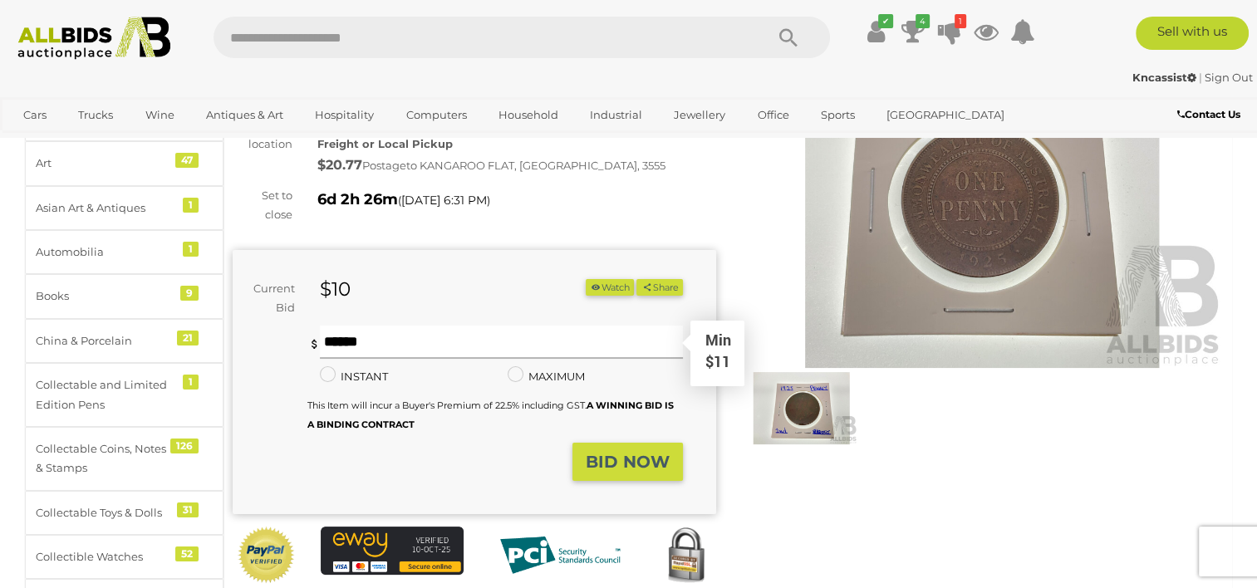
click at [358, 342] on input "text" at bounding box center [501, 342] width 362 height 33
type input "**"
click at [625, 465] on strong "BID NOW" at bounding box center [627, 462] width 84 height 20
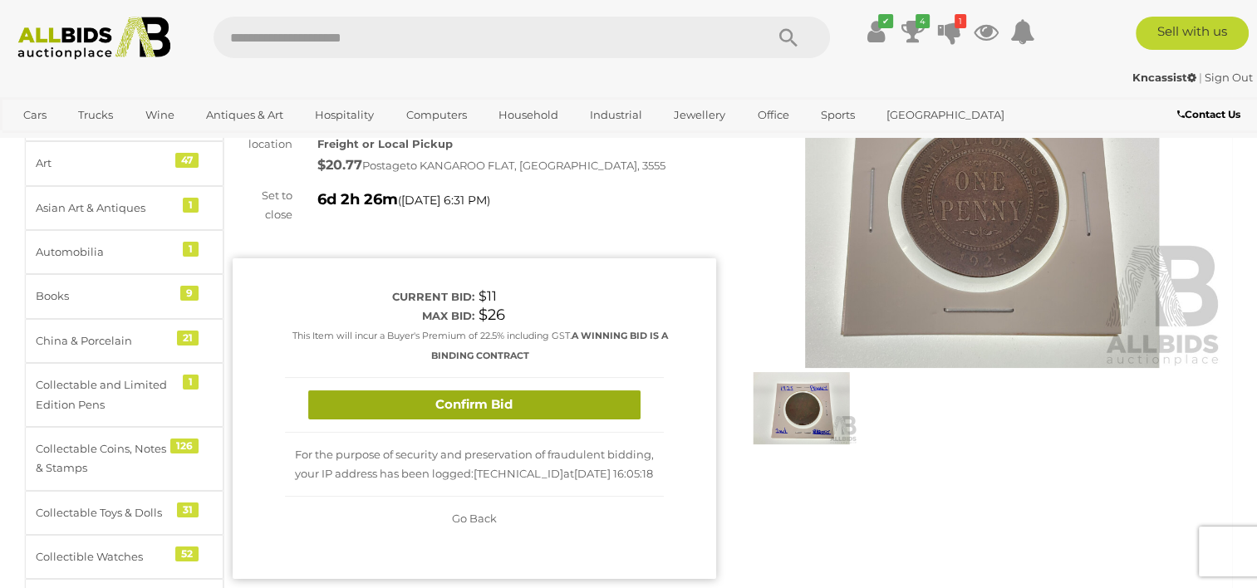
click at [478, 409] on button "Confirm Bid" at bounding box center [474, 404] width 332 height 29
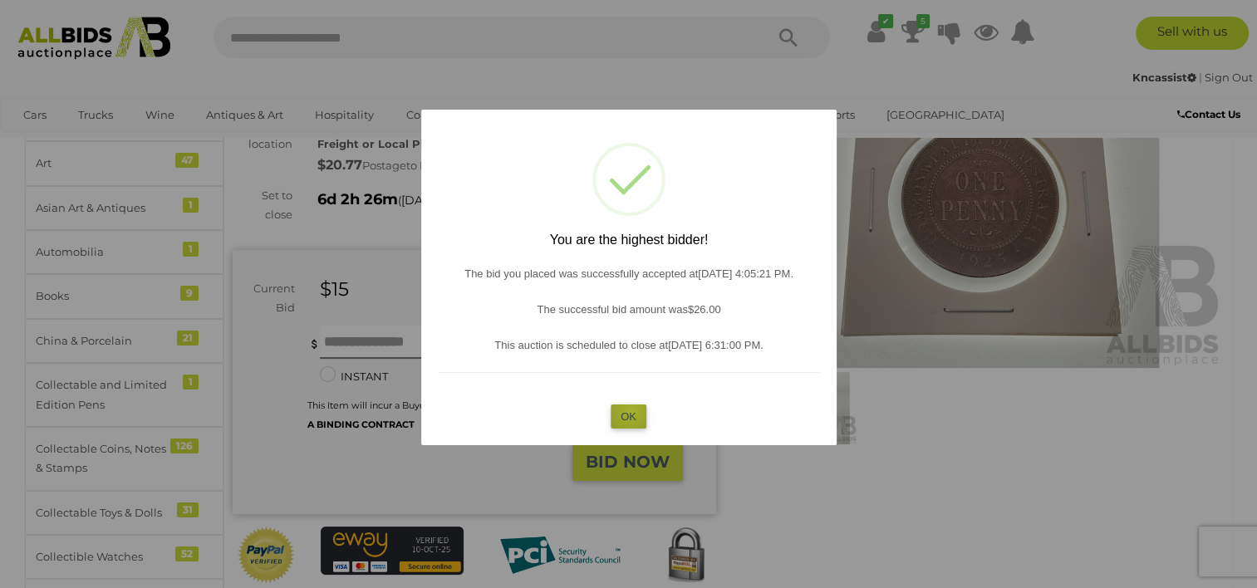
click at [631, 410] on button "OK" at bounding box center [628, 416] width 36 height 24
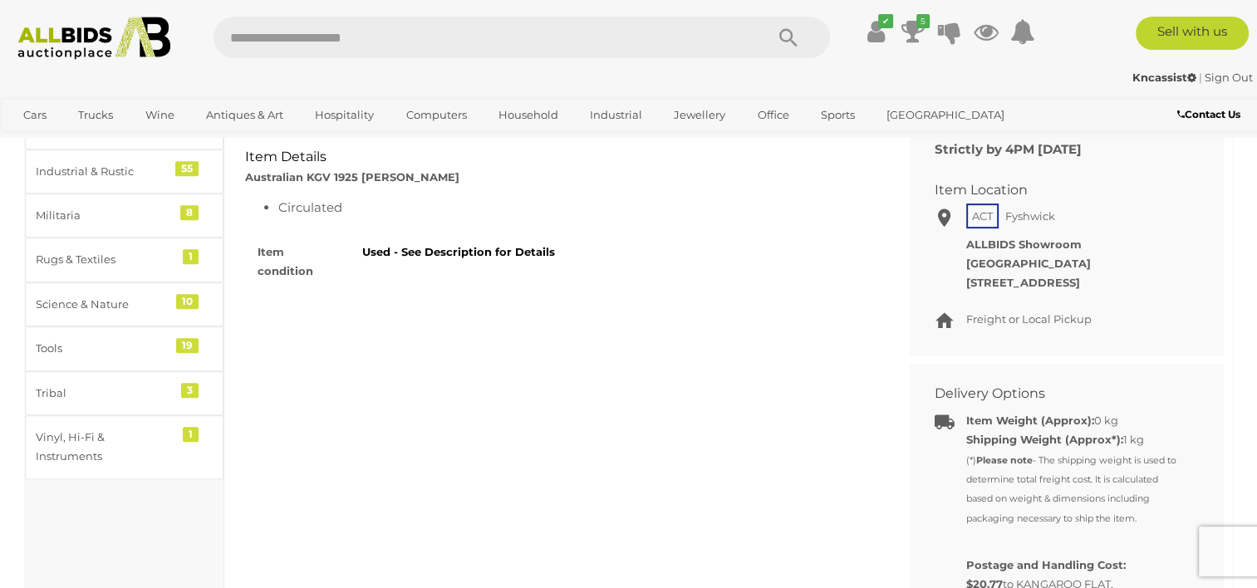
scroll to position [0, 0]
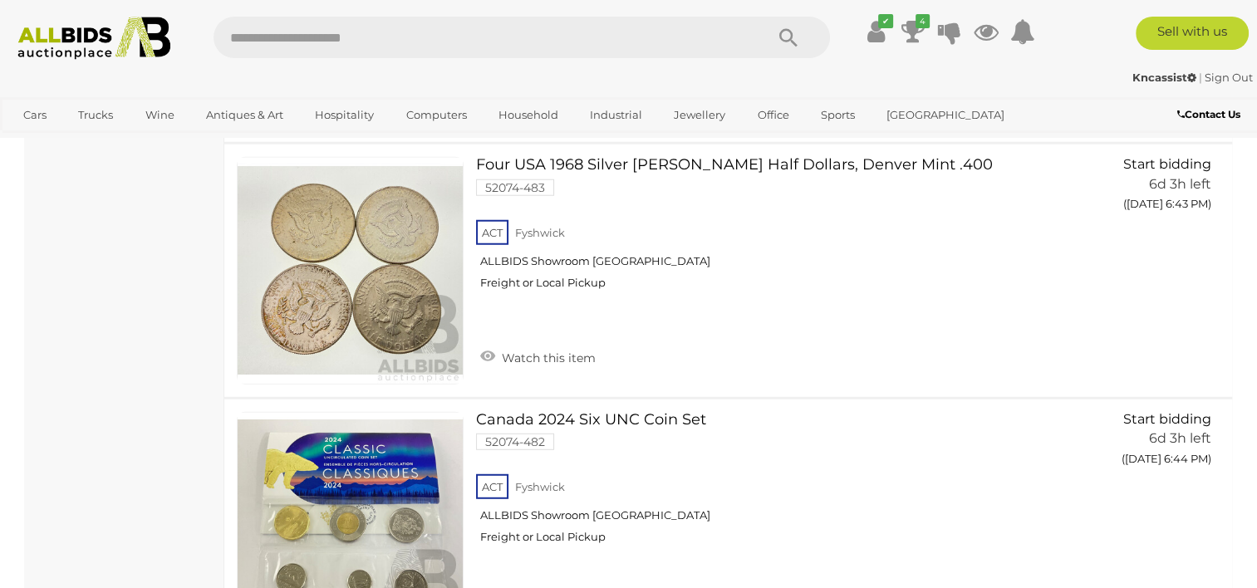
scroll to position [4322, 0]
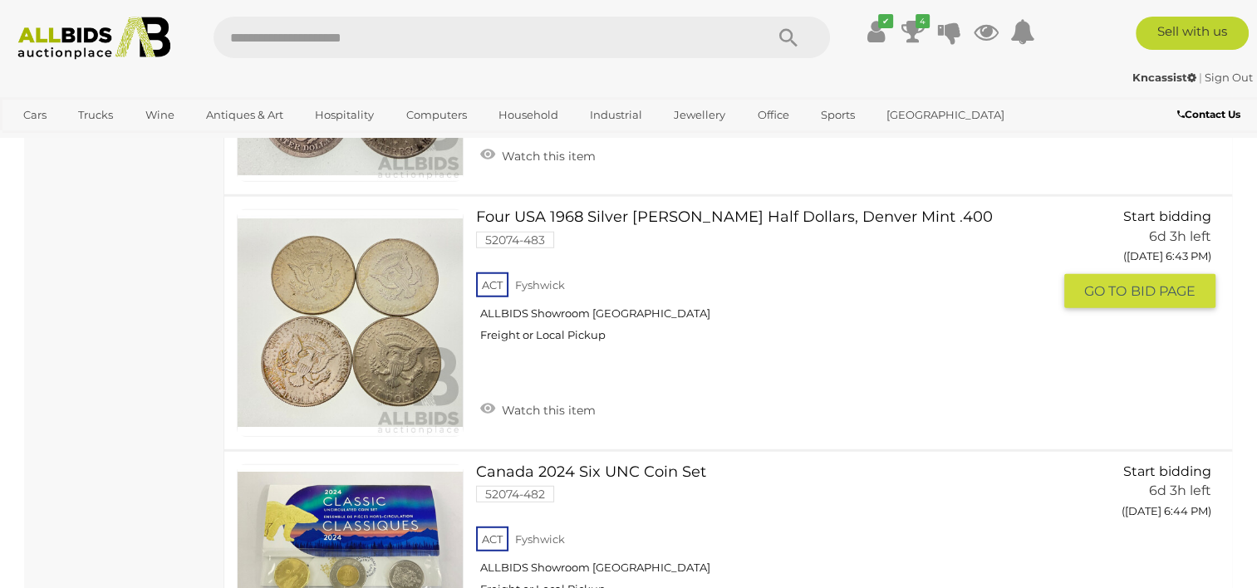
click at [522, 209] on link "Four USA 1968 Silver [PERSON_NAME] Half Dollars, Denver Mint .400 52074-483 ACT…" at bounding box center [769, 281] width 563 height 145
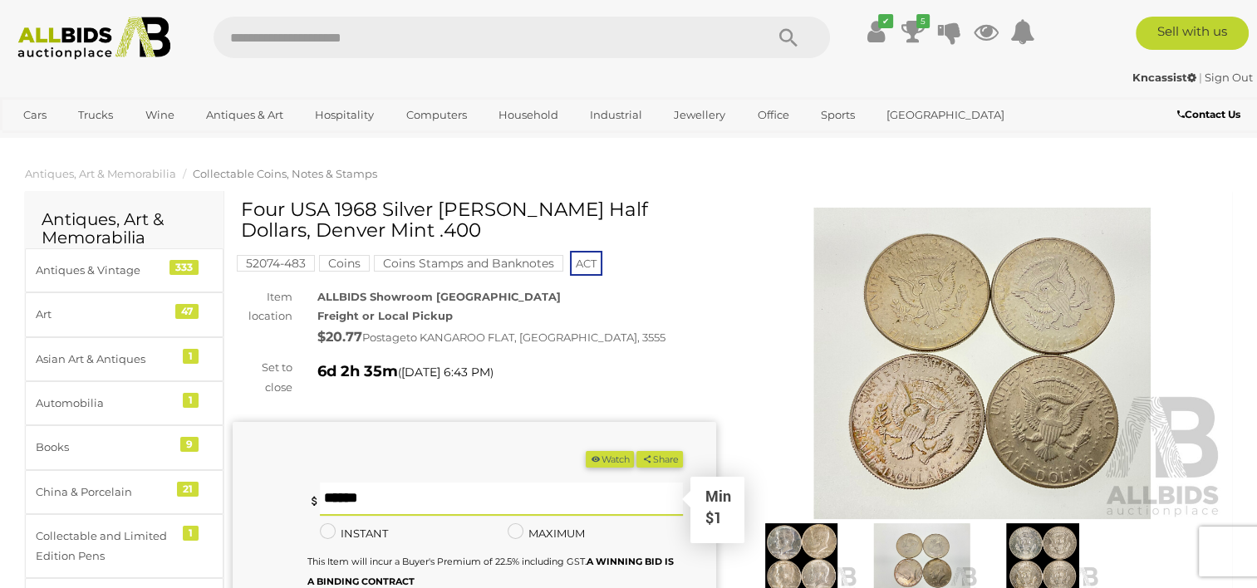
click at [345, 500] on input "text" at bounding box center [501, 499] width 362 height 33
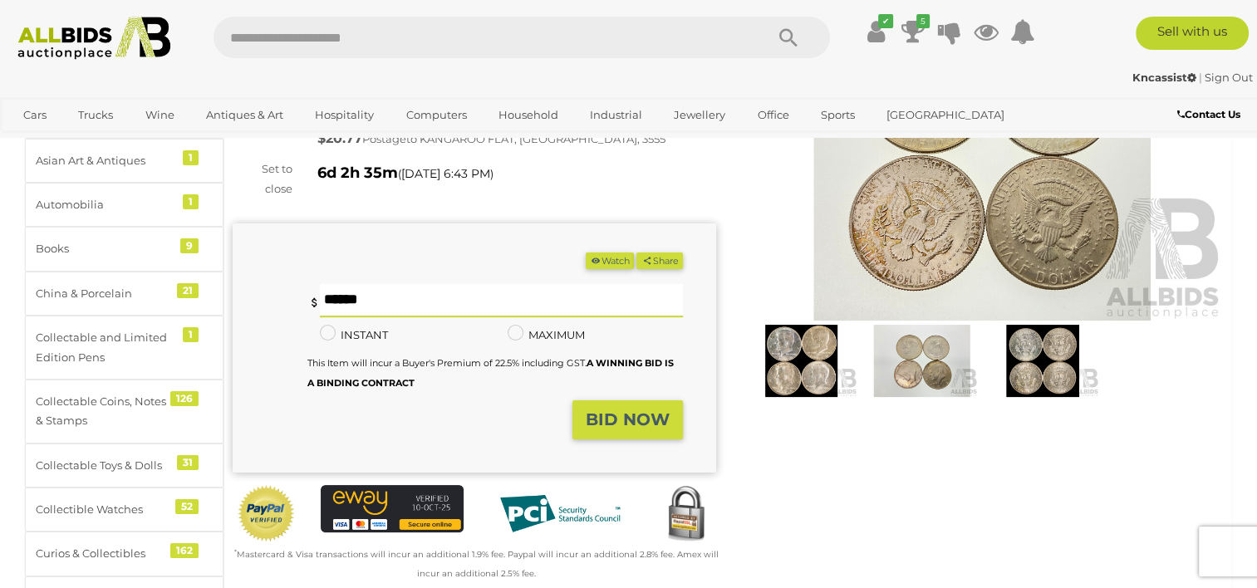
scroll to position [219, 0]
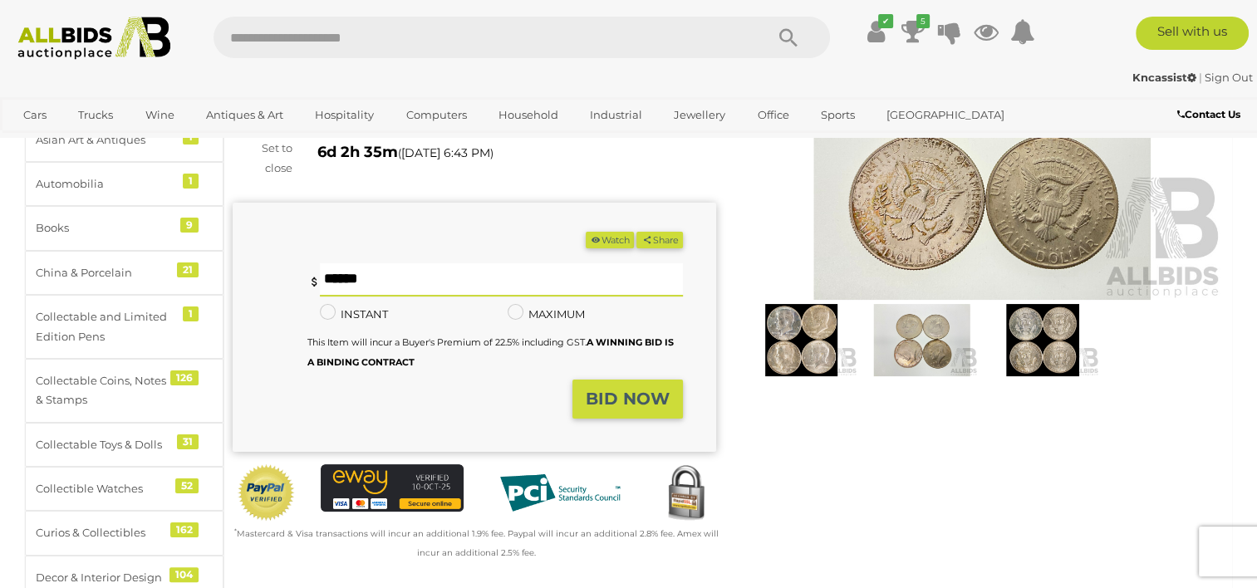
type input "**"
click at [605, 393] on strong "BID NOW" at bounding box center [627, 399] width 84 height 20
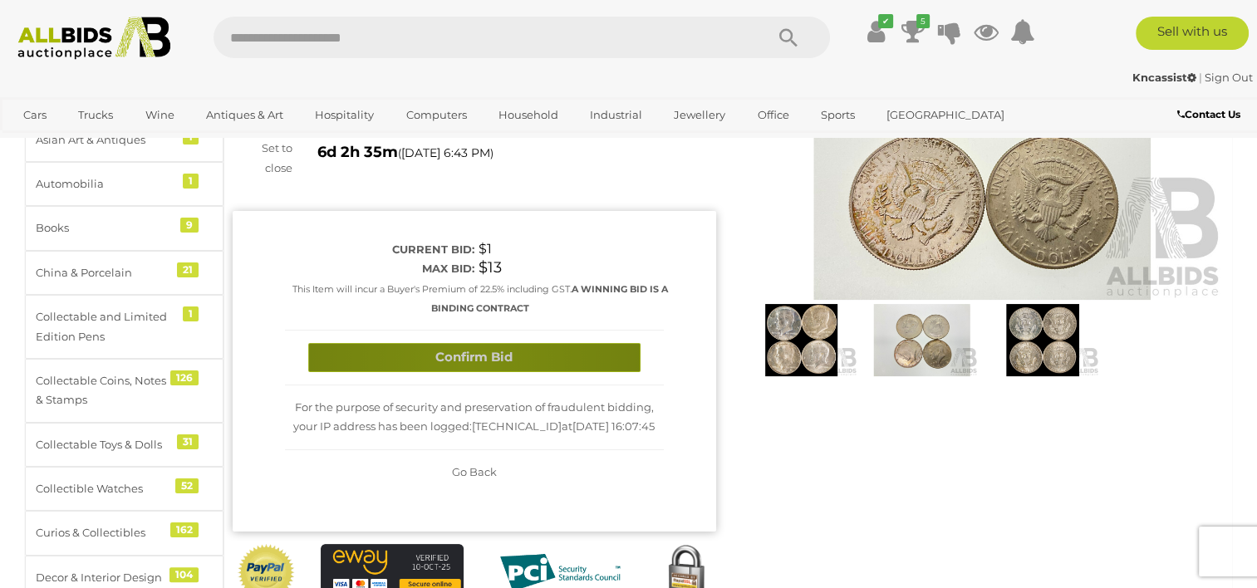
click at [465, 363] on button "Confirm Bid" at bounding box center [474, 357] width 332 height 29
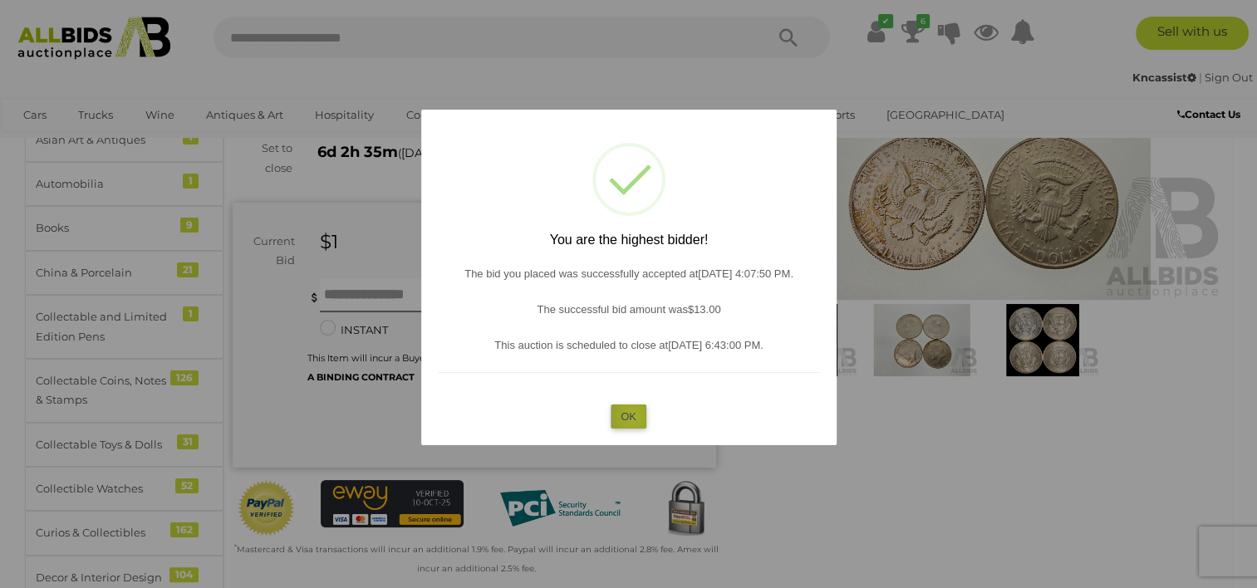
click at [632, 416] on button "OK" at bounding box center [628, 416] width 36 height 24
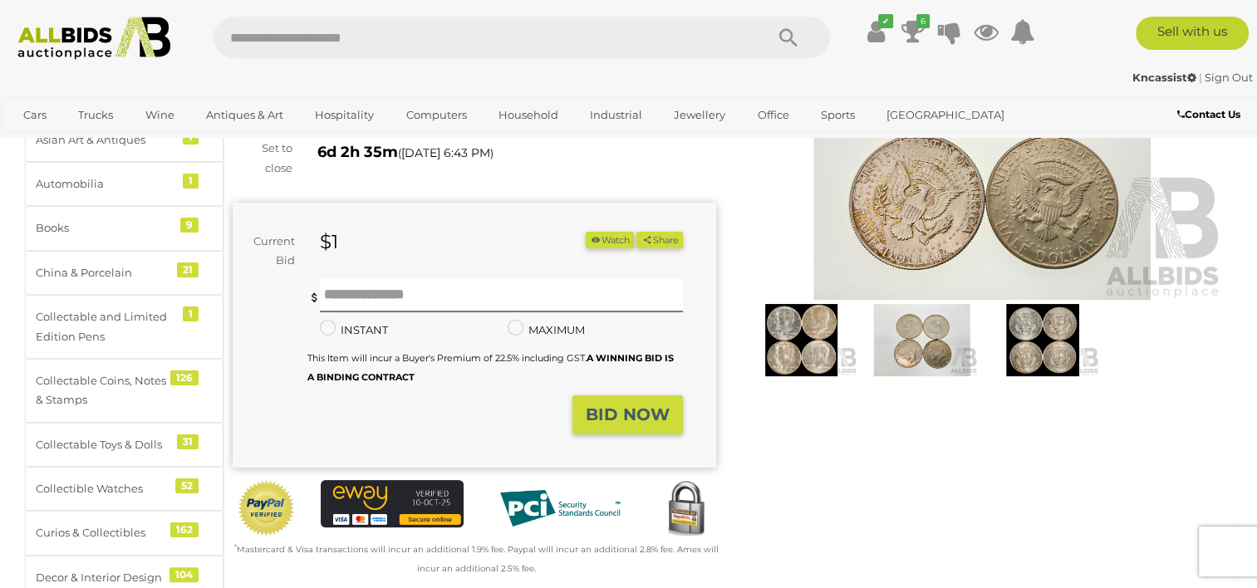
scroll to position [0, 0]
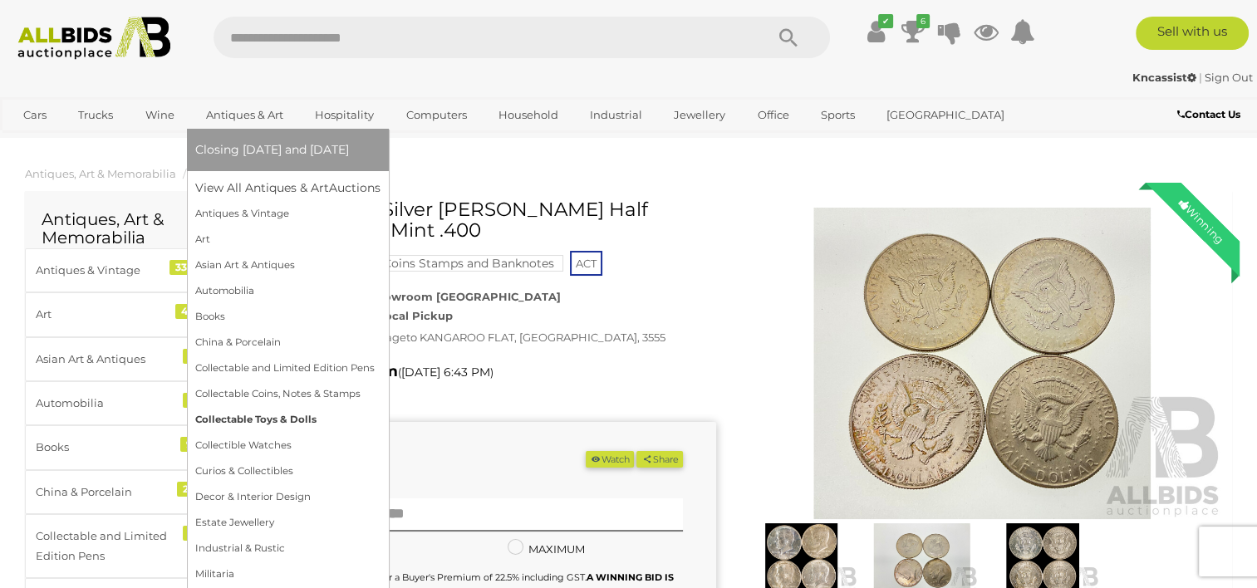
click at [241, 409] on link "Collectable Toys & Dolls" at bounding box center [287, 420] width 185 height 26
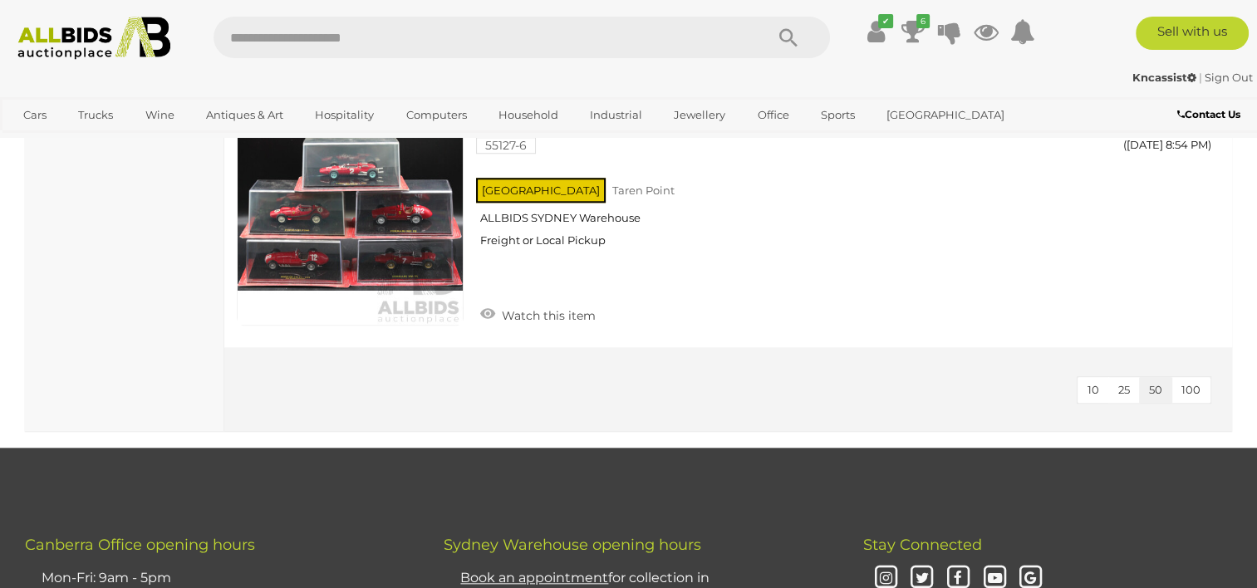
scroll to position [7933, 0]
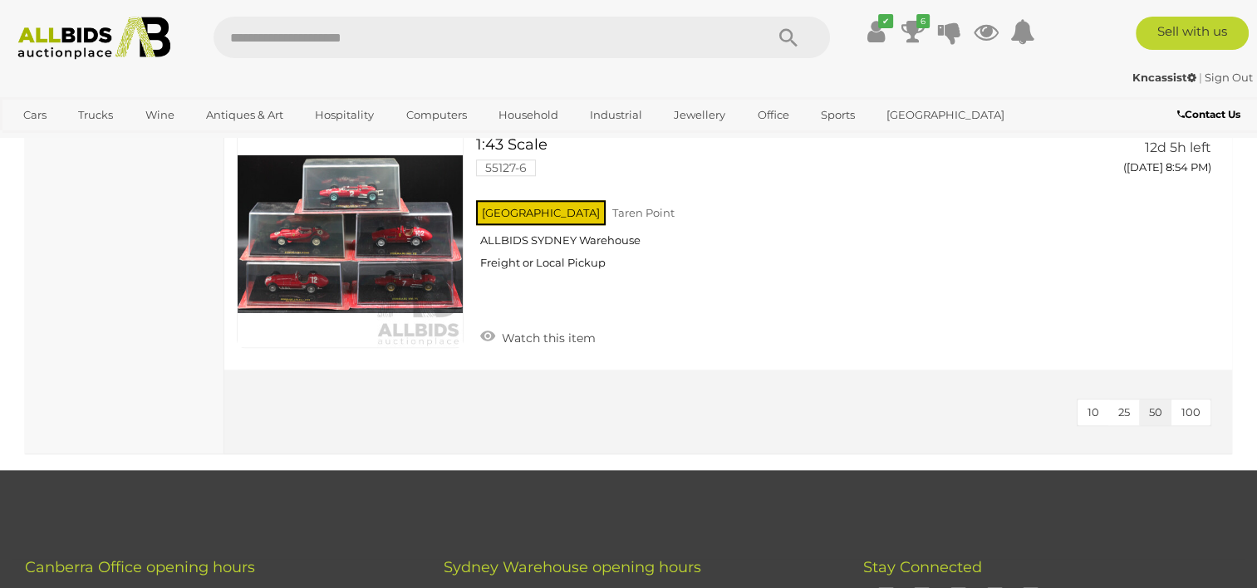
click at [1190, 405] on span "100" at bounding box center [1190, 411] width 19 height 13
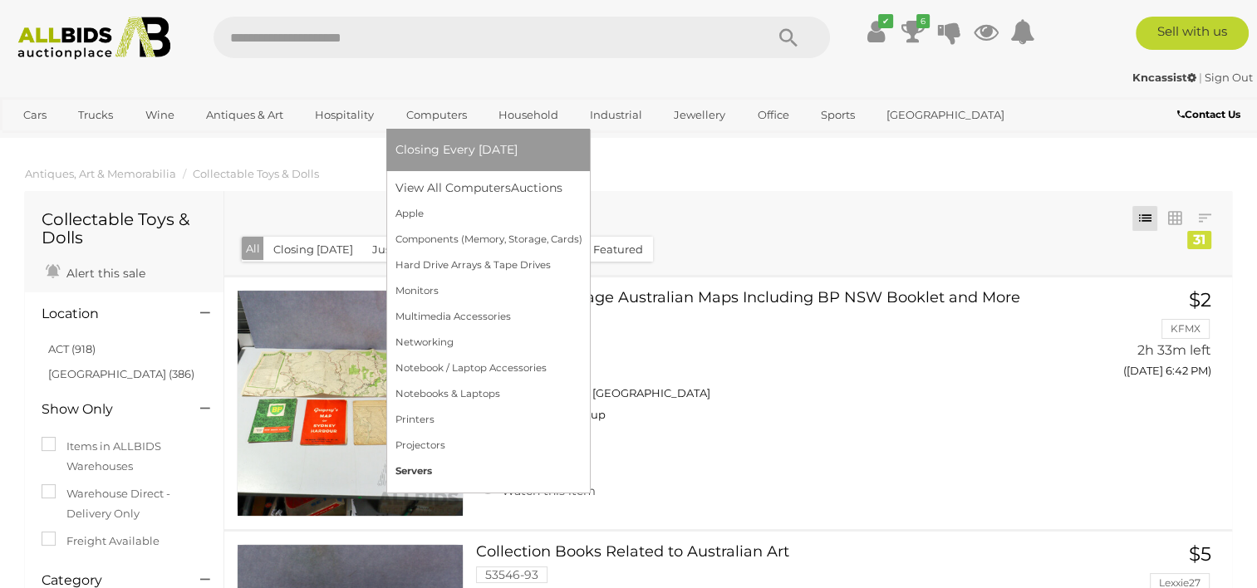
click at [405, 468] on link "Servers" at bounding box center [487, 471] width 187 height 26
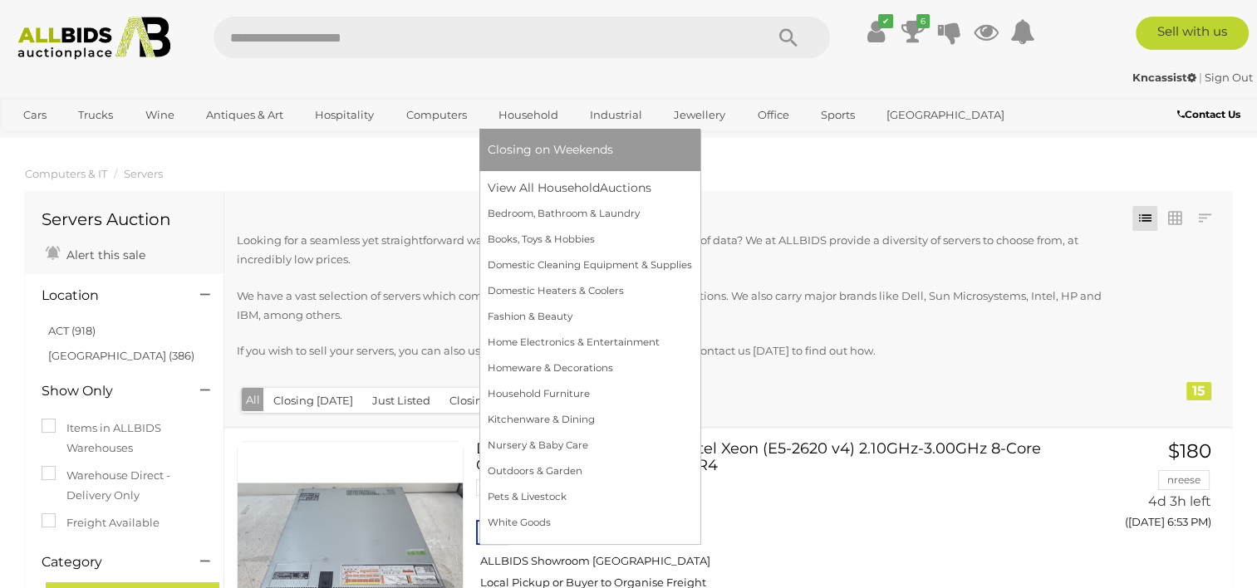
click at [509, 115] on link "Household" at bounding box center [527, 114] width 81 height 27
click at [551, 242] on link "Books, Toys & Hobbies" at bounding box center [589, 240] width 204 height 26
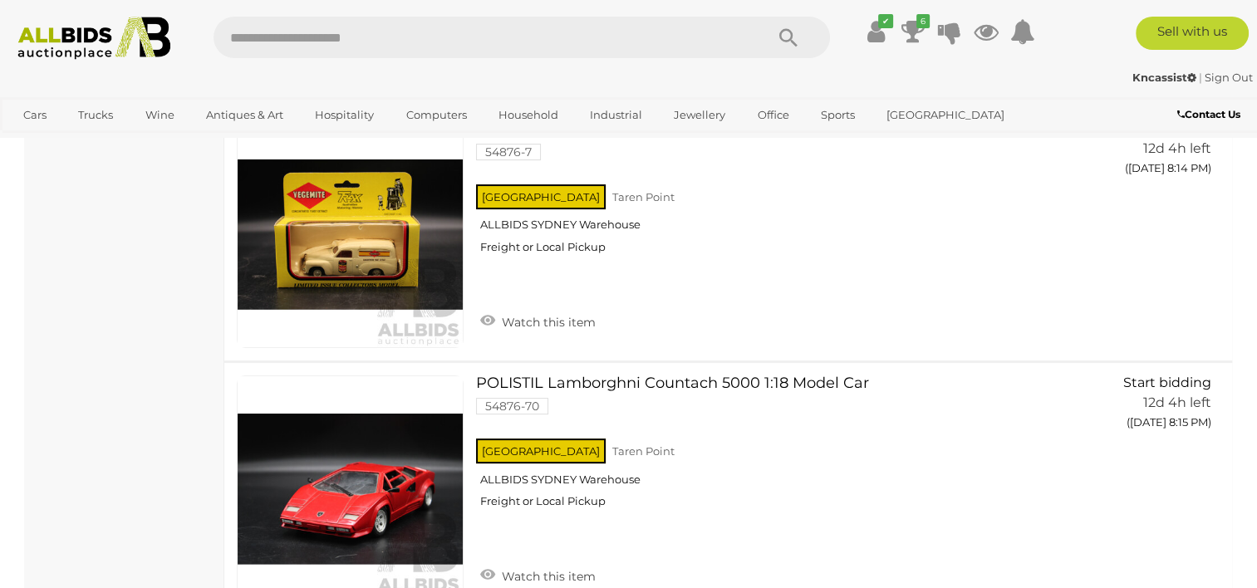
scroll to position [25403, 0]
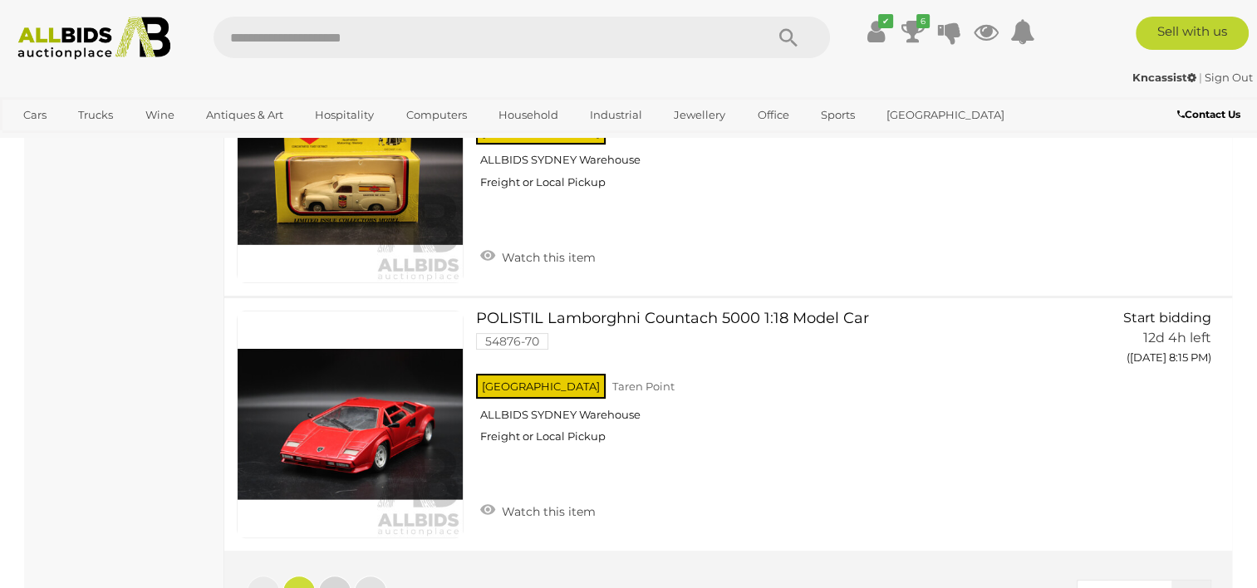
click at [340, 576] on link "2" at bounding box center [334, 592] width 33 height 33
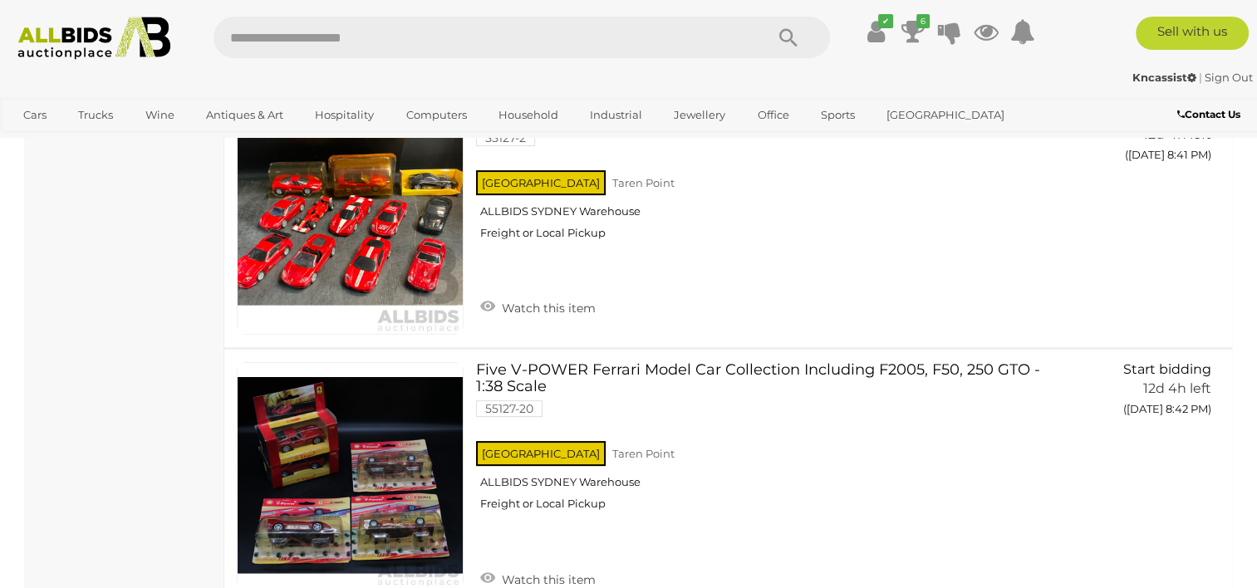
scroll to position [109, 0]
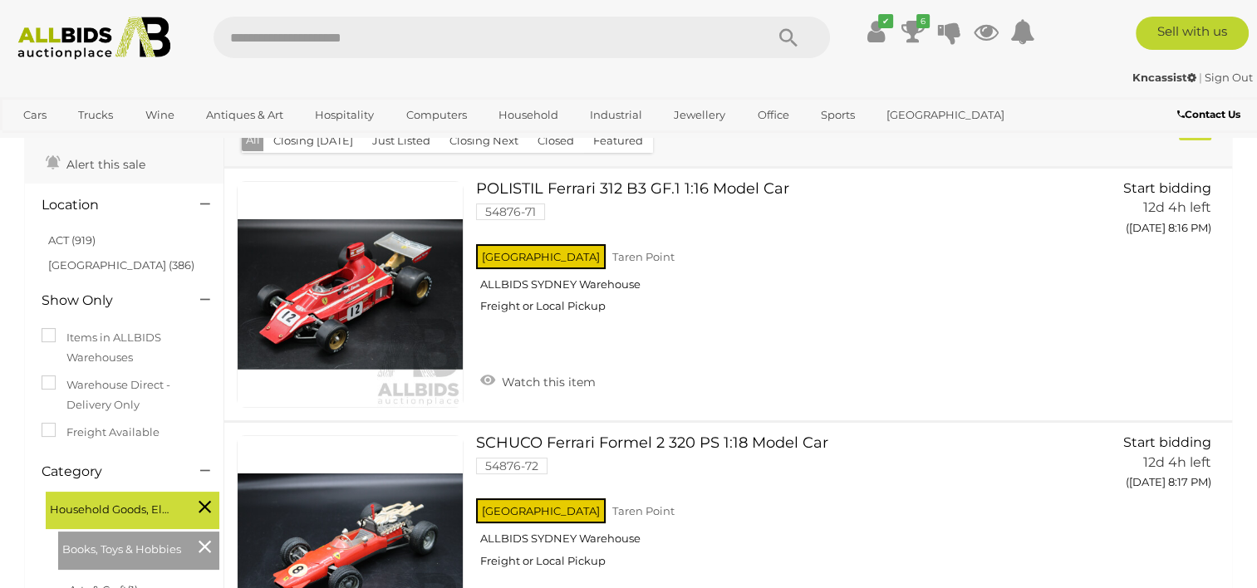
click at [294, 39] on input "text" at bounding box center [480, 38] width 534 height 42
type input "**********"
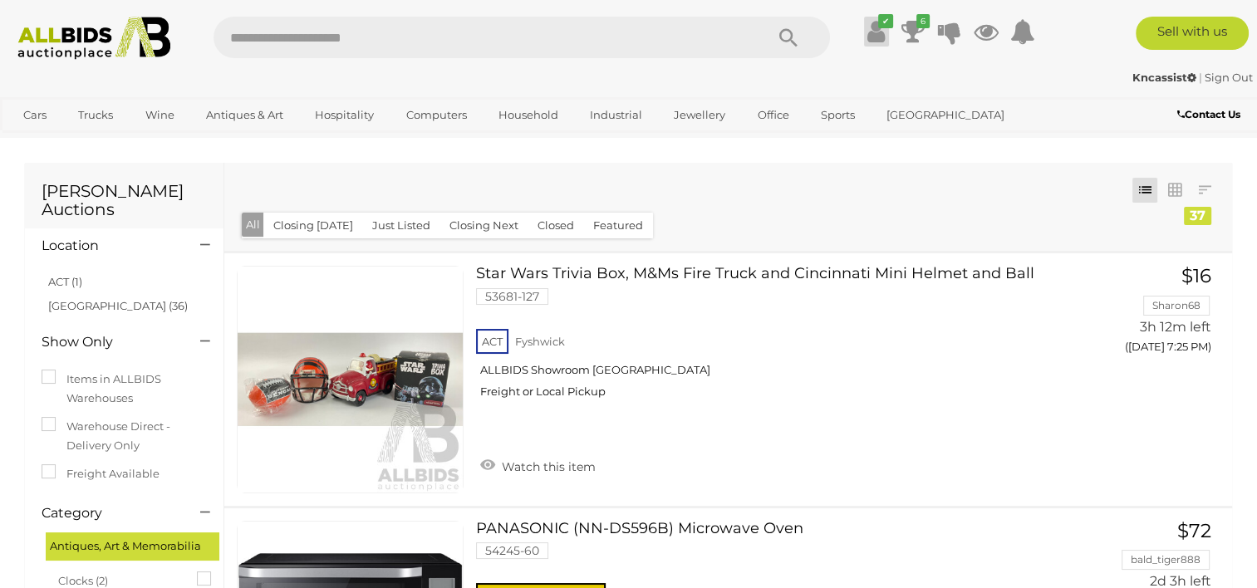
click at [870, 37] on icon at bounding box center [875, 32] width 17 height 30
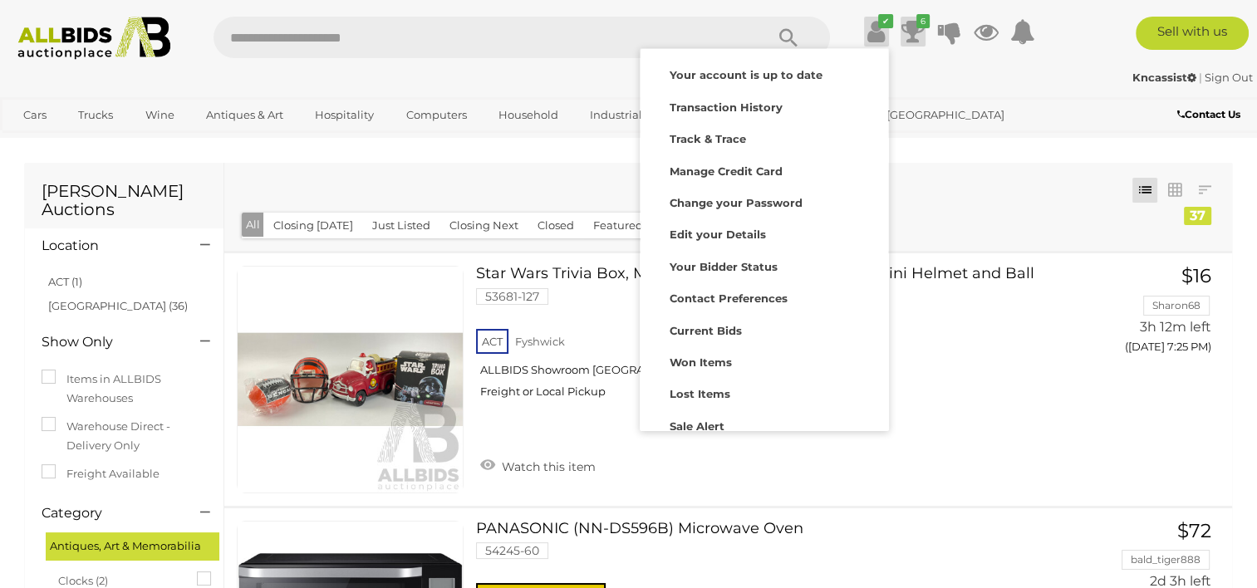
click at [908, 33] on icon at bounding box center [912, 32] width 23 height 30
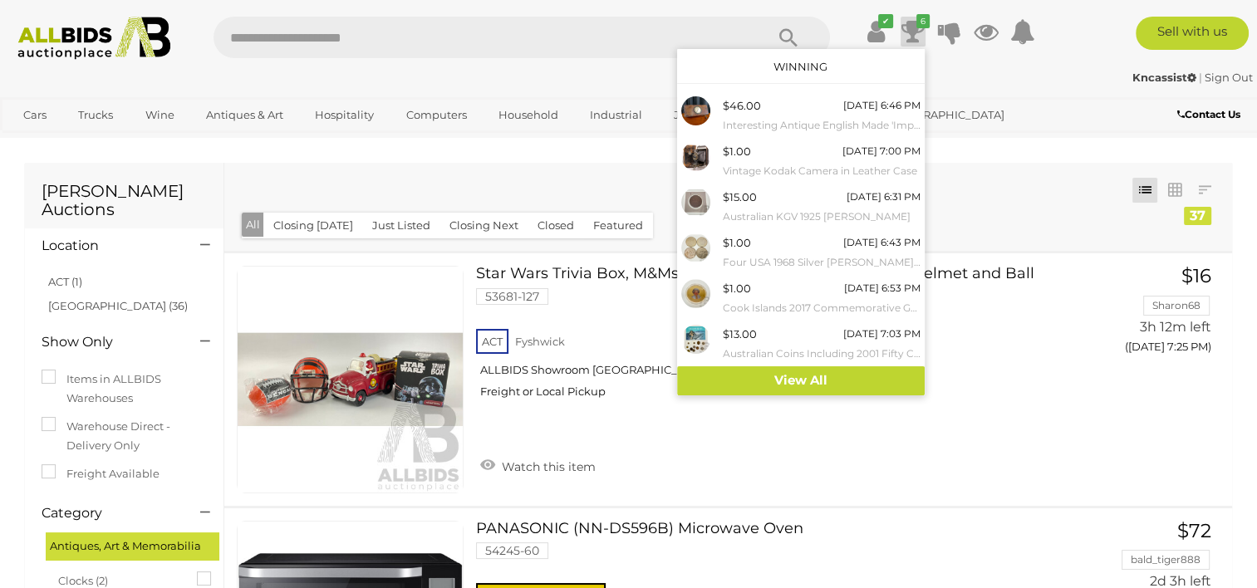
click at [908, 33] on icon at bounding box center [912, 32] width 23 height 30
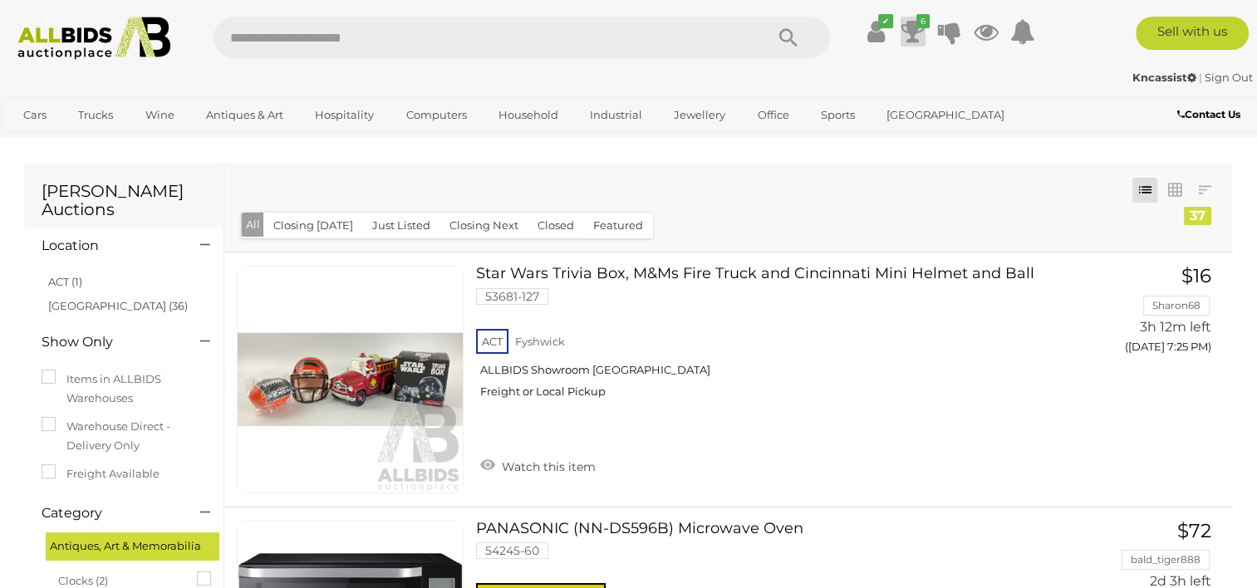
click at [908, 33] on icon at bounding box center [912, 32] width 23 height 30
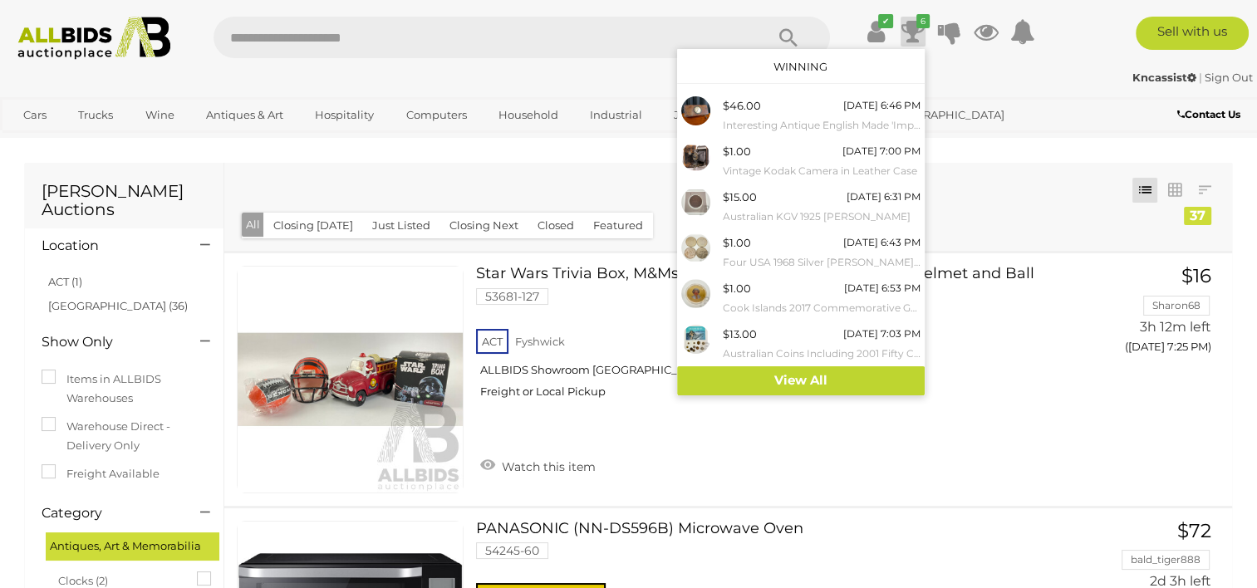
click at [908, 33] on icon at bounding box center [912, 32] width 23 height 30
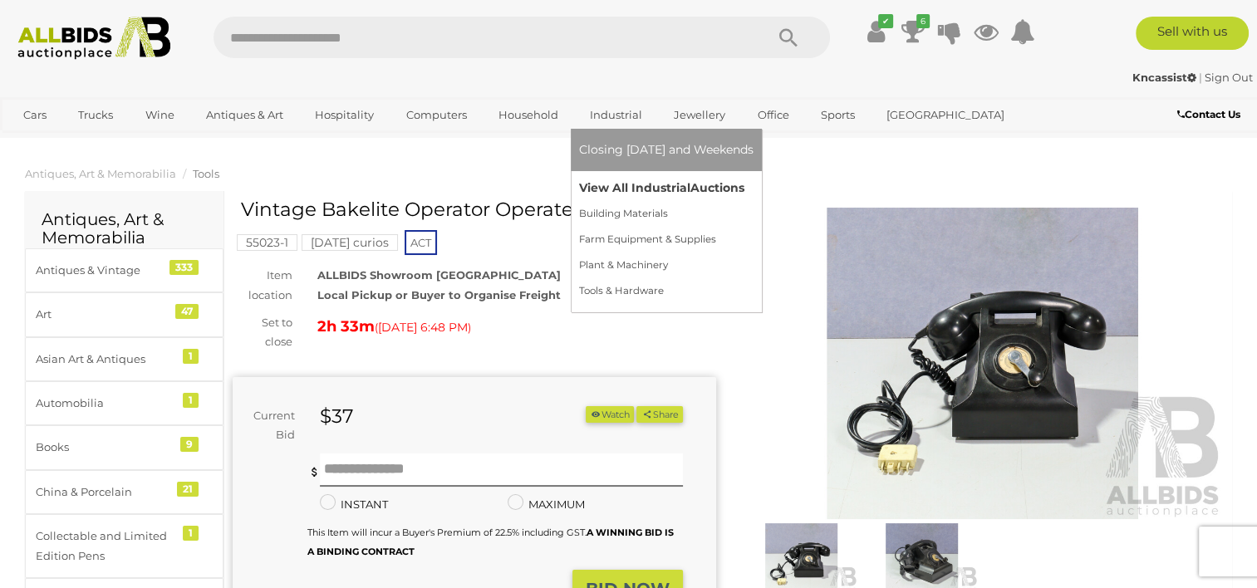
click at [612, 193] on link "View All Industrial Auctions" at bounding box center [666, 188] width 174 height 26
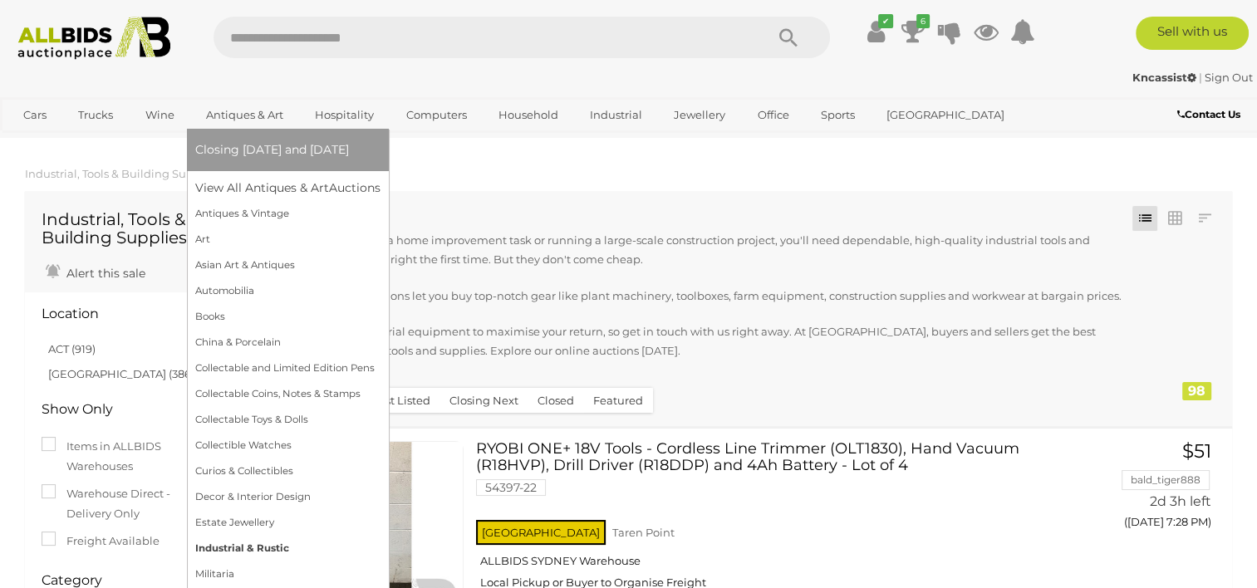
click at [259, 550] on link "Industrial & Rustic" at bounding box center [287, 549] width 185 height 26
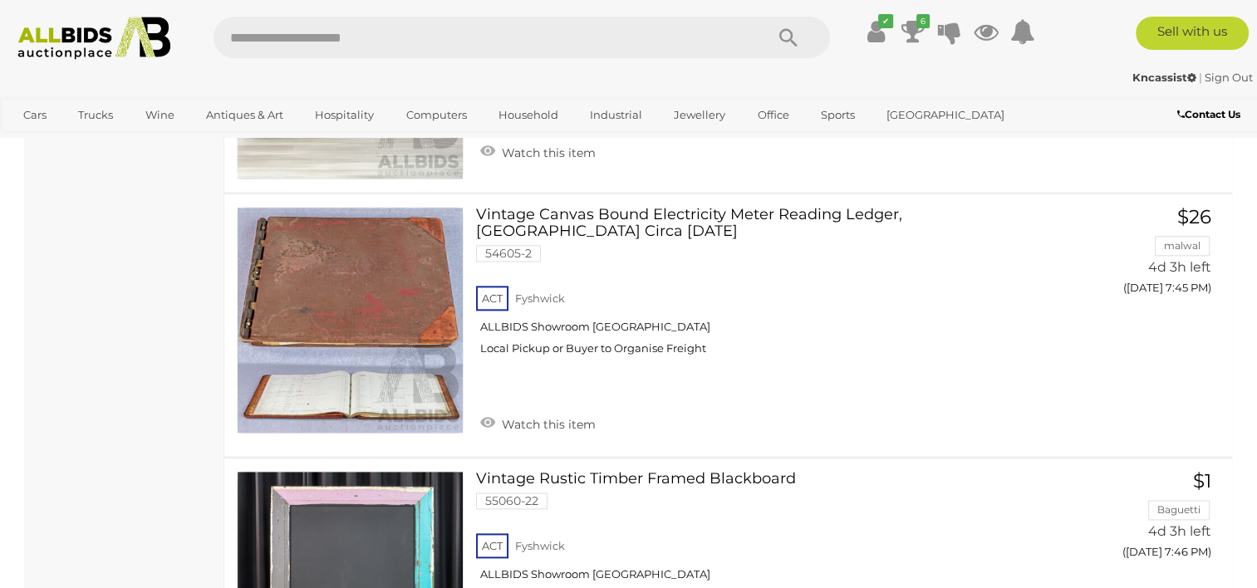
scroll to position [8205, 0]
